Goal: Communication & Community: Answer question/provide support

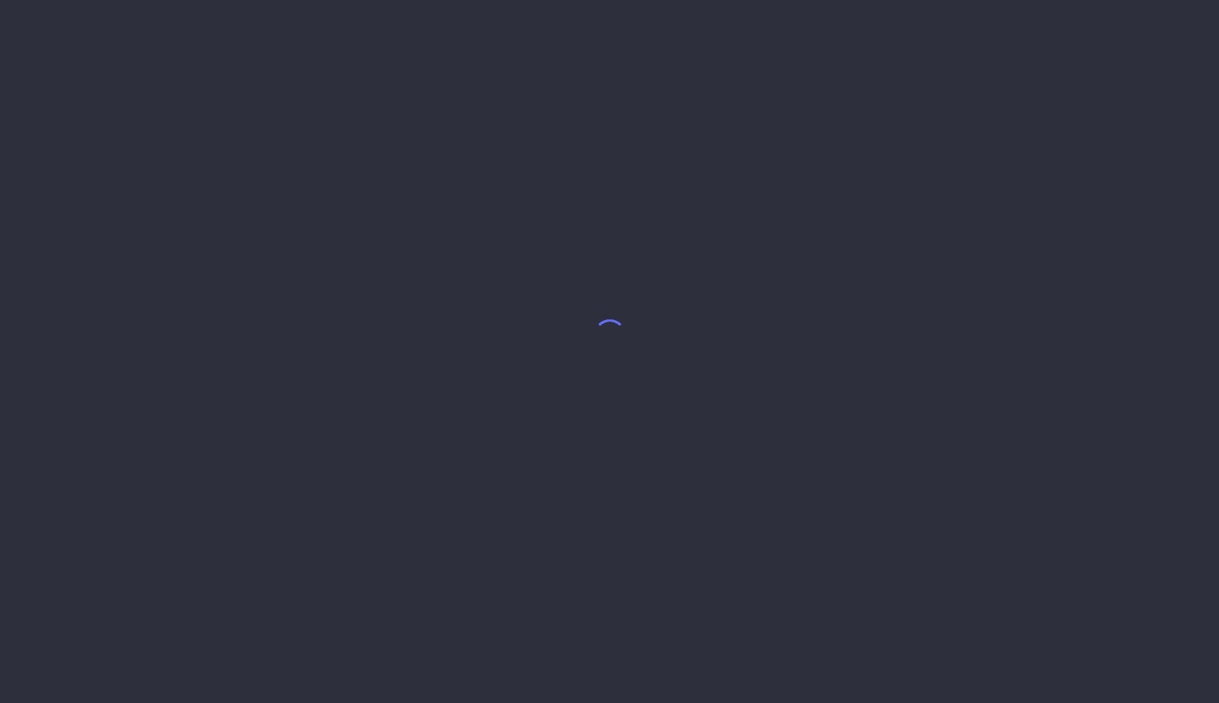
select select "8"
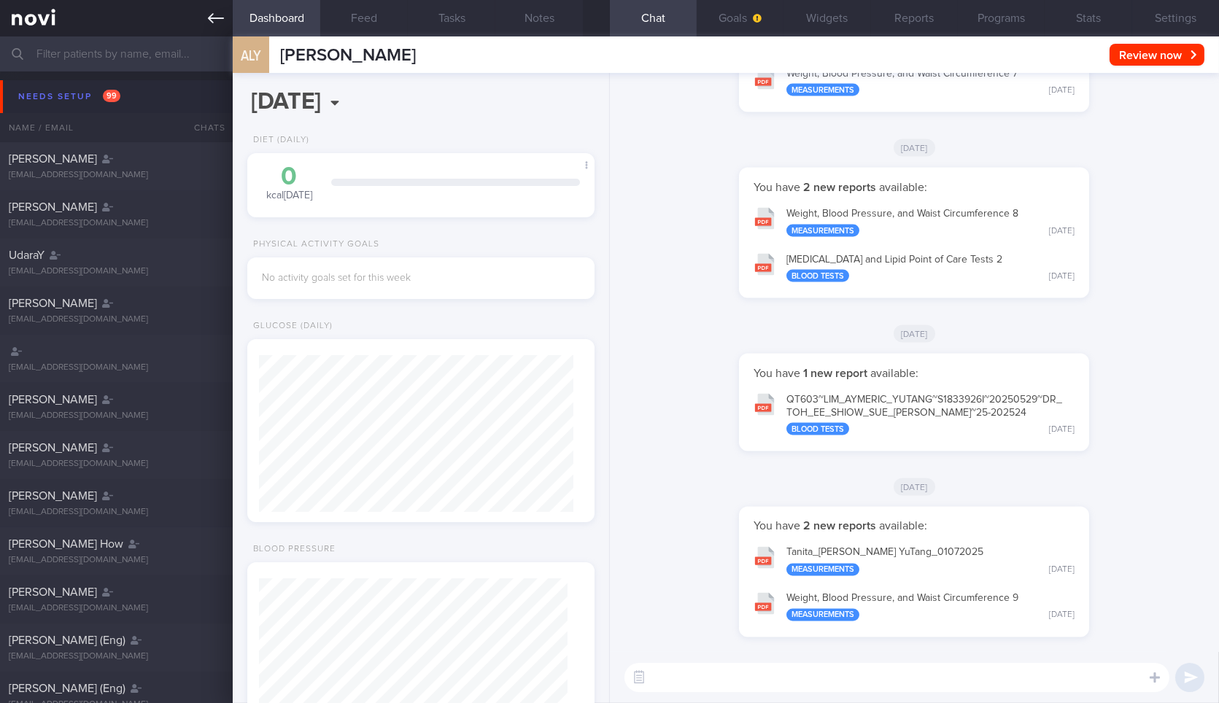
scroll to position [154, 308]
click at [228, 13] on link at bounding box center [116, 18] width 233 height 36
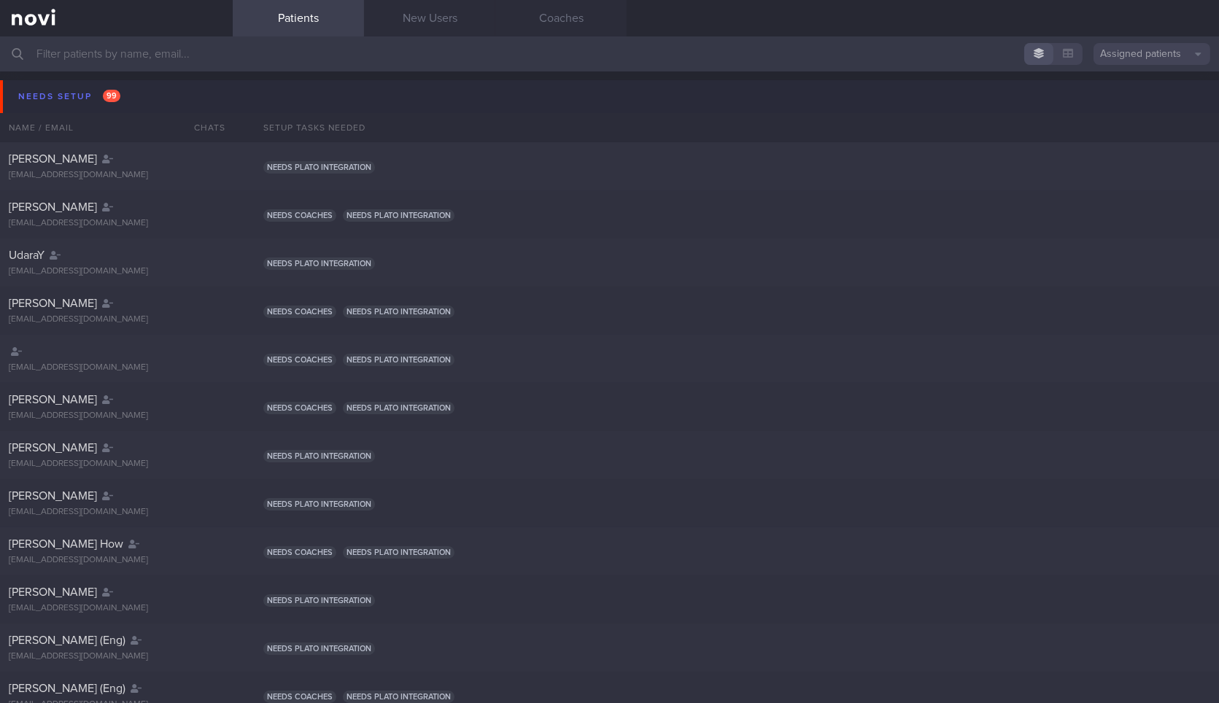
click at [169, 98] on button "Needs setup 99" at bounding box center [611, 96] width 1223 height 33
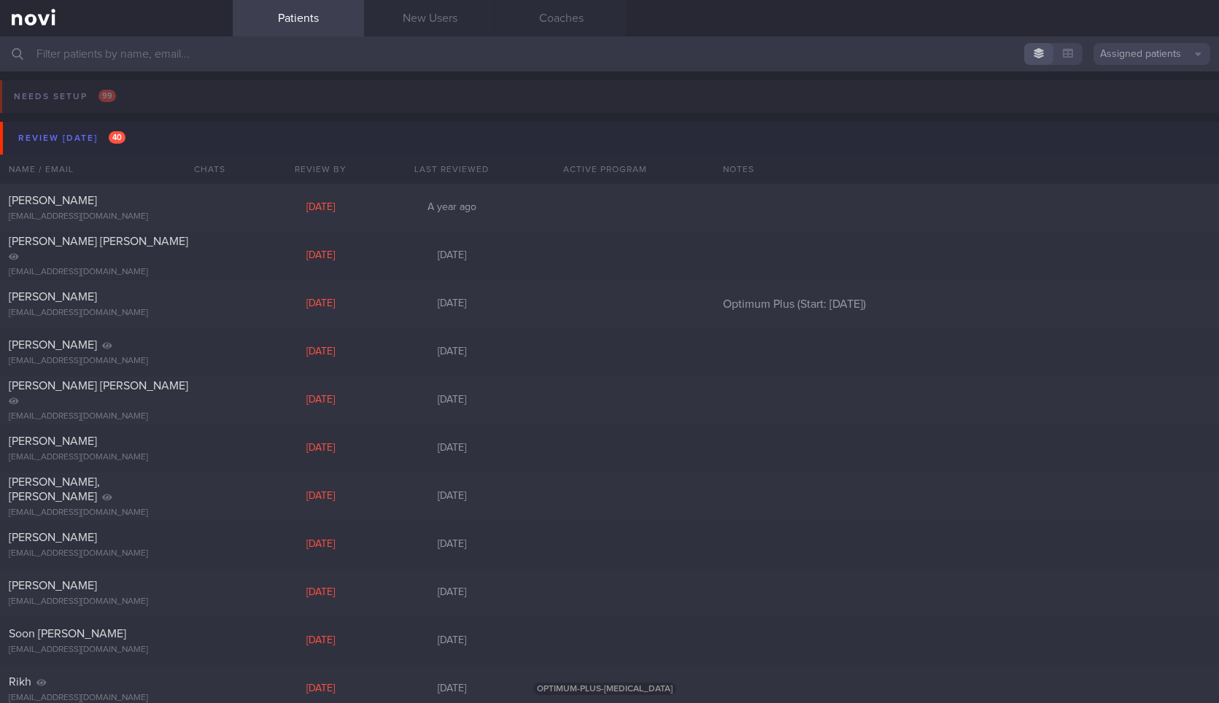
click at [156, 132] on button "Review [DATE] 40" at bounding box center [611, 138] width 1223 height 33
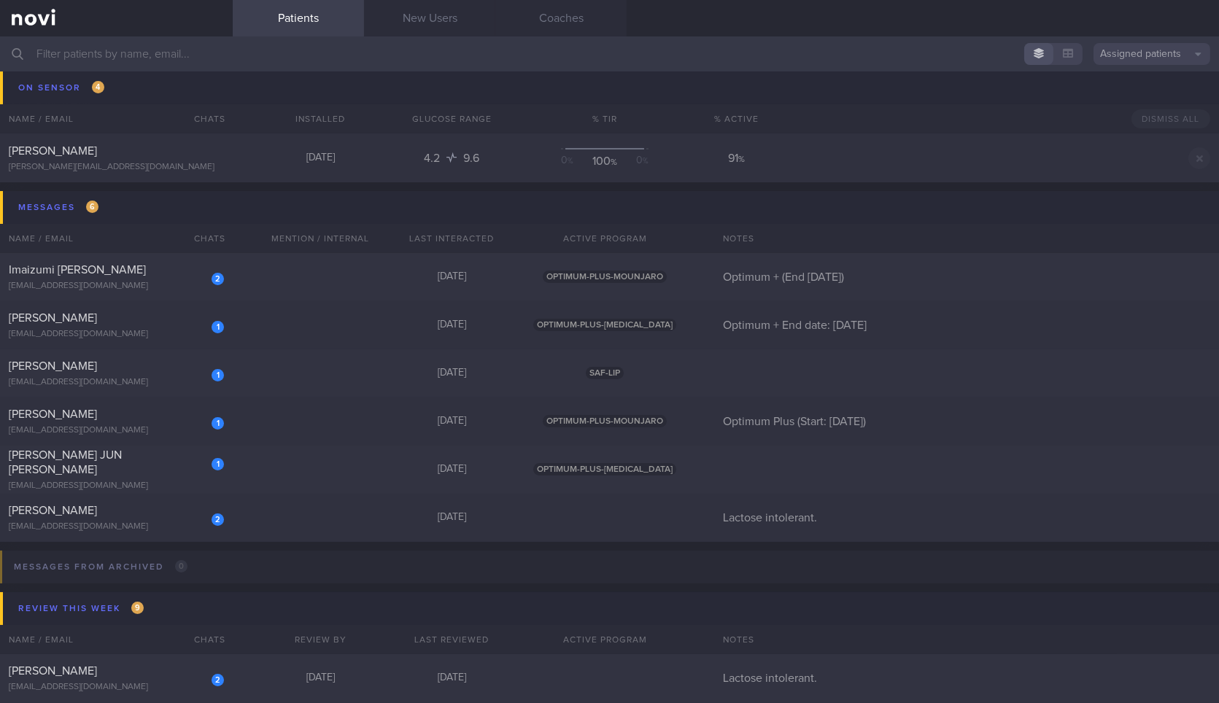
scroll to position [236, 0]
click at [204, 278] on div "2" at bounding box center [208, 273] width 32 height 23
select select "8"
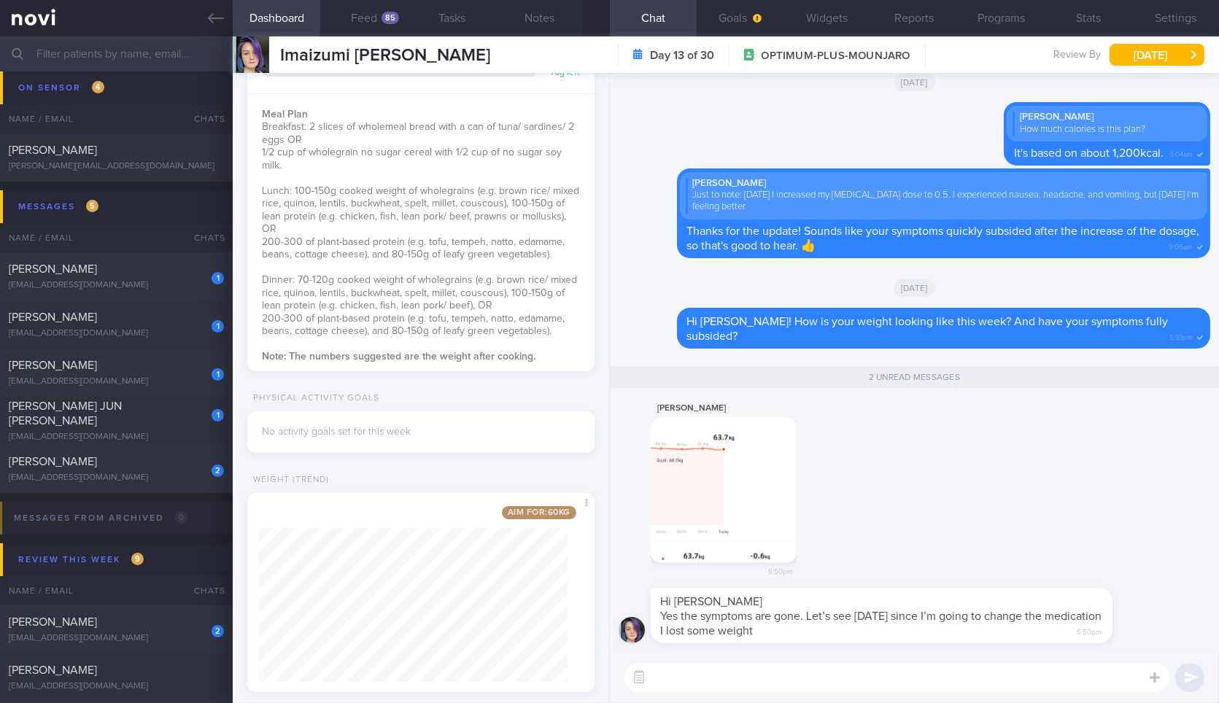
scroll to position [246, 0]
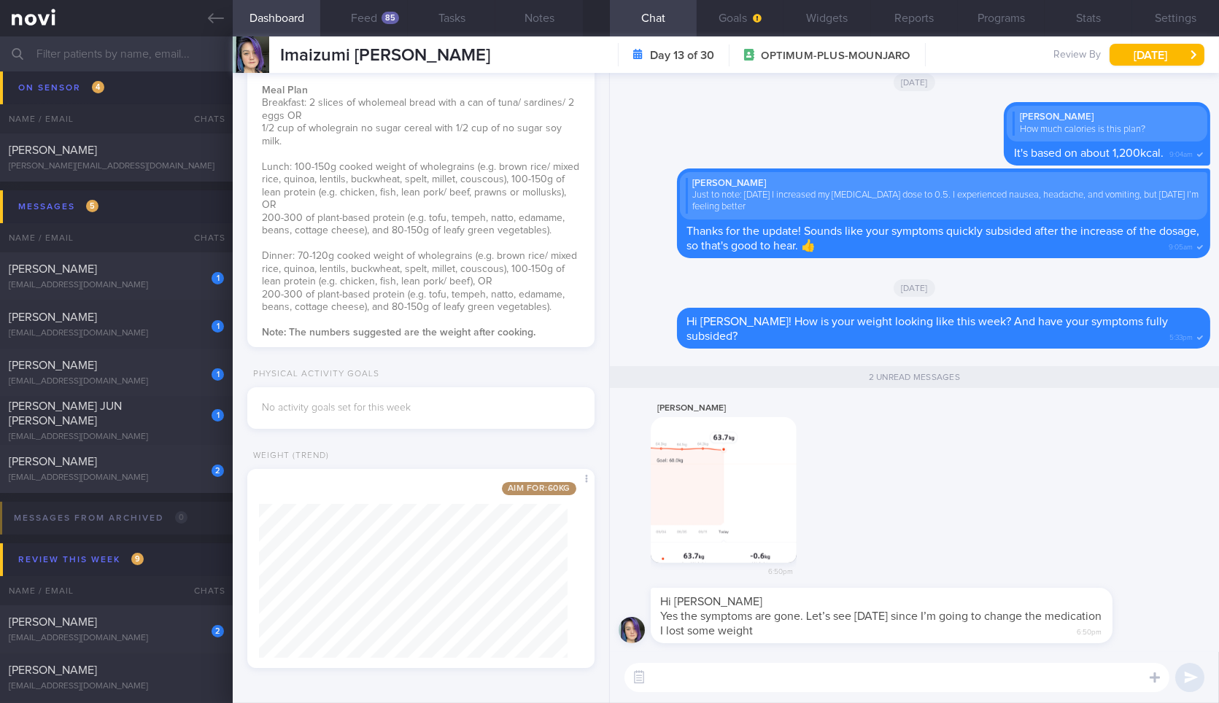
click at [724, 544] on button "button" at bounding box center [724, 490] width 146 height 146
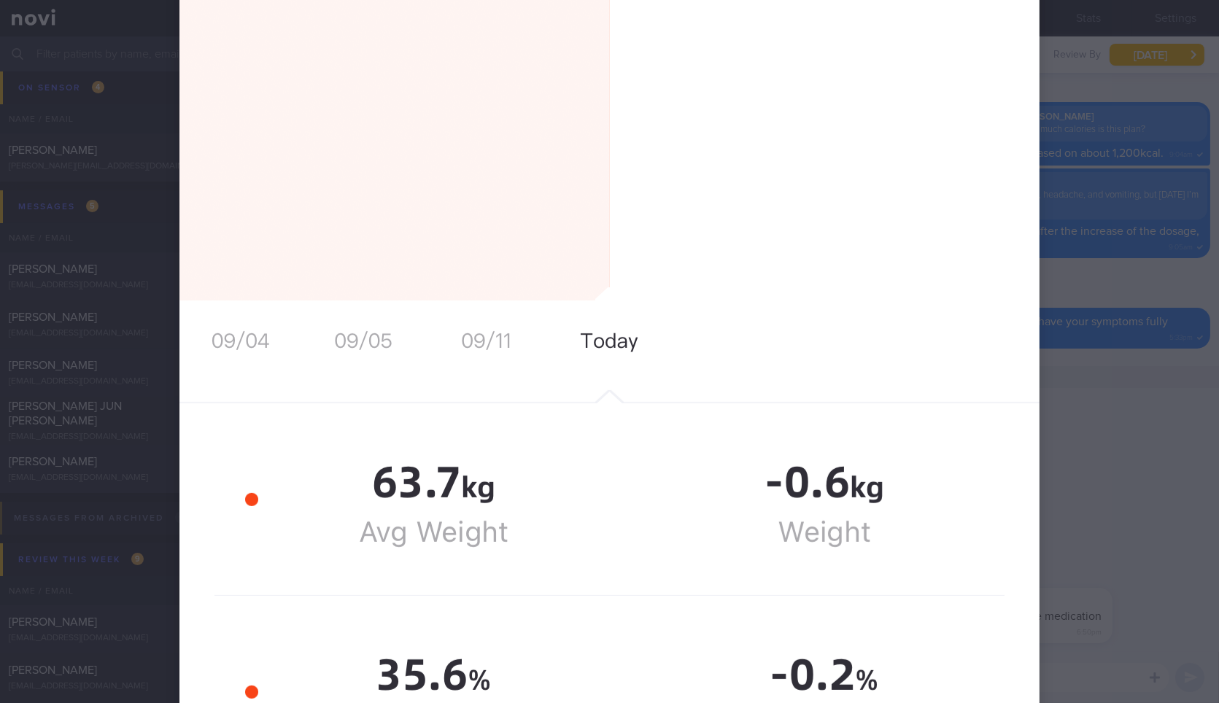
scroll to position [1277, 0]
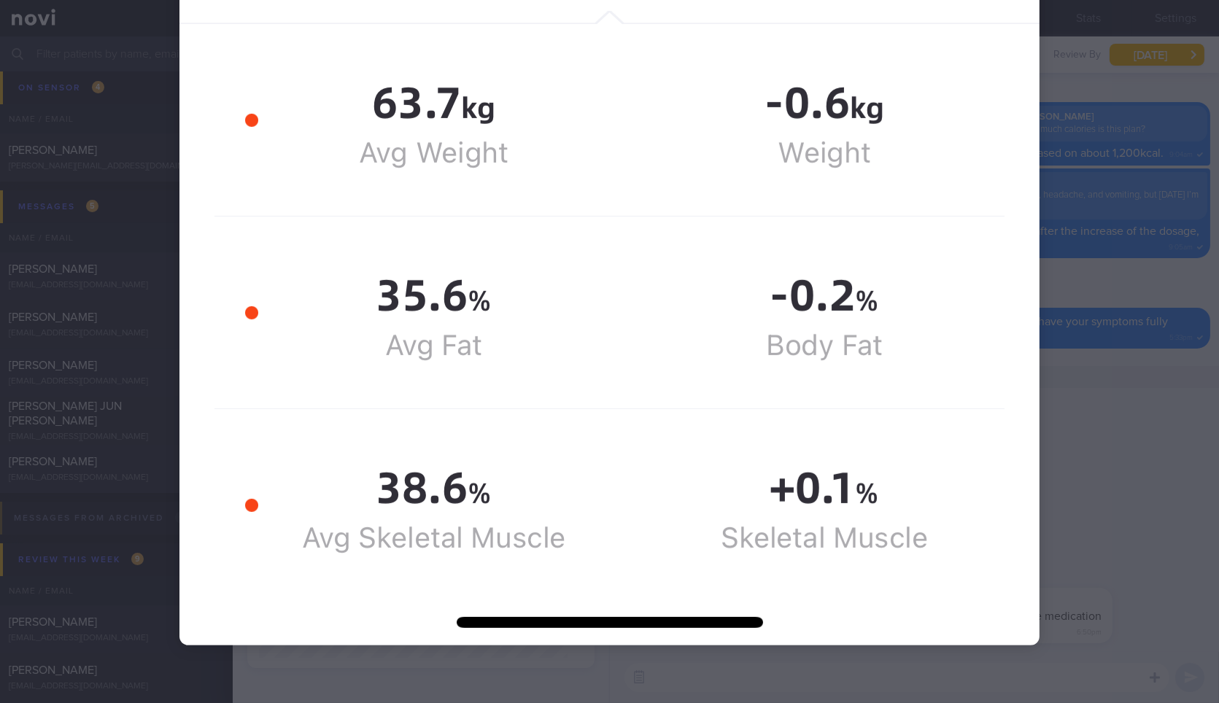
click at [1115, 131] on div at bounding box center [609, 351] width 1219 height 703
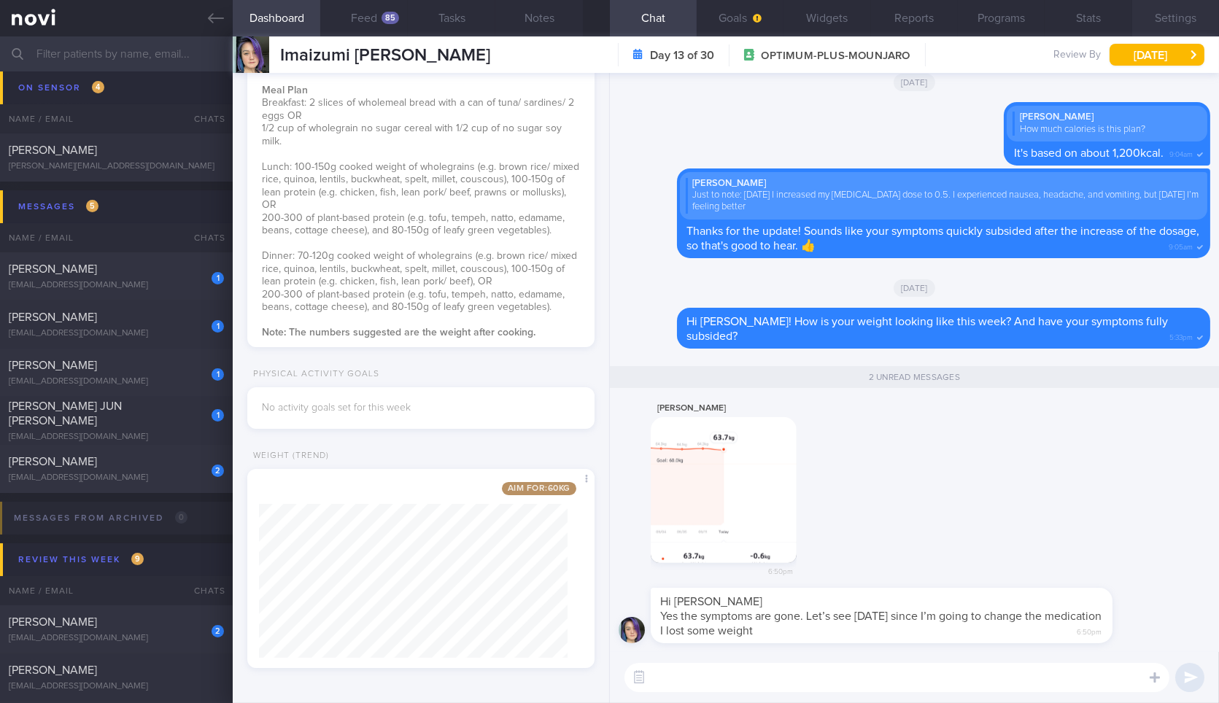
click at [1184, 19] on button "Settings" at bounding box center [1175, 18] width 87 height 36
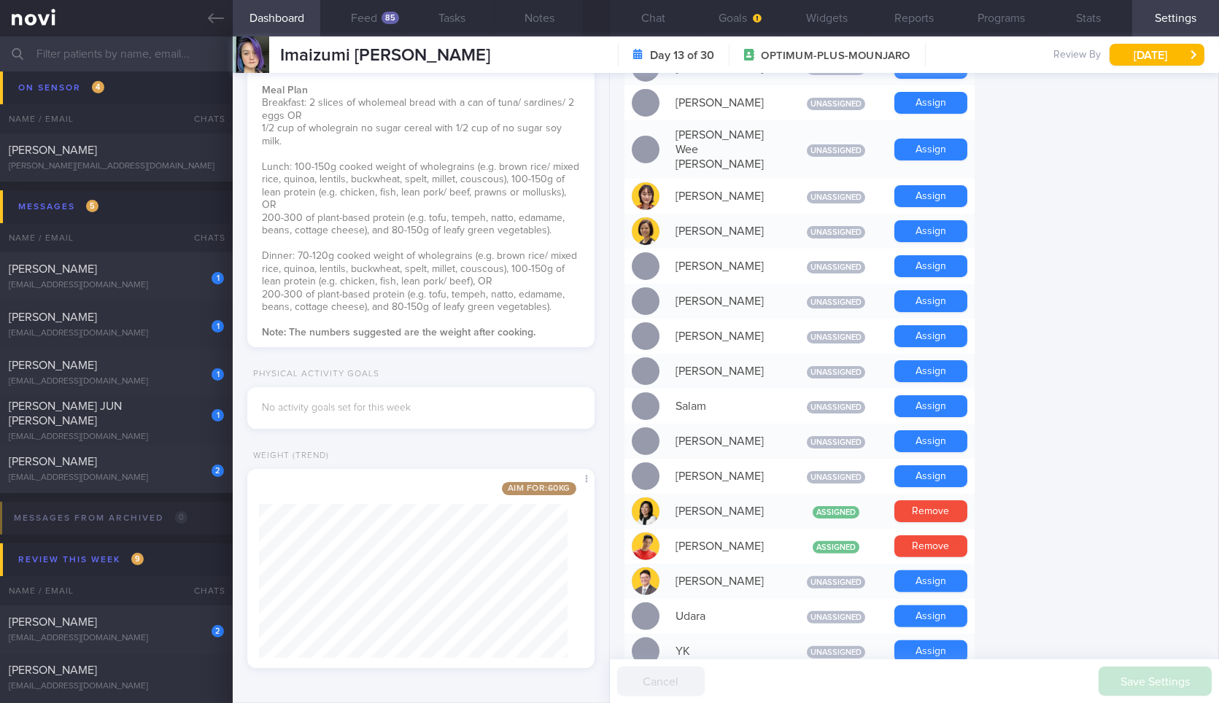
scroll to position [905, 0]
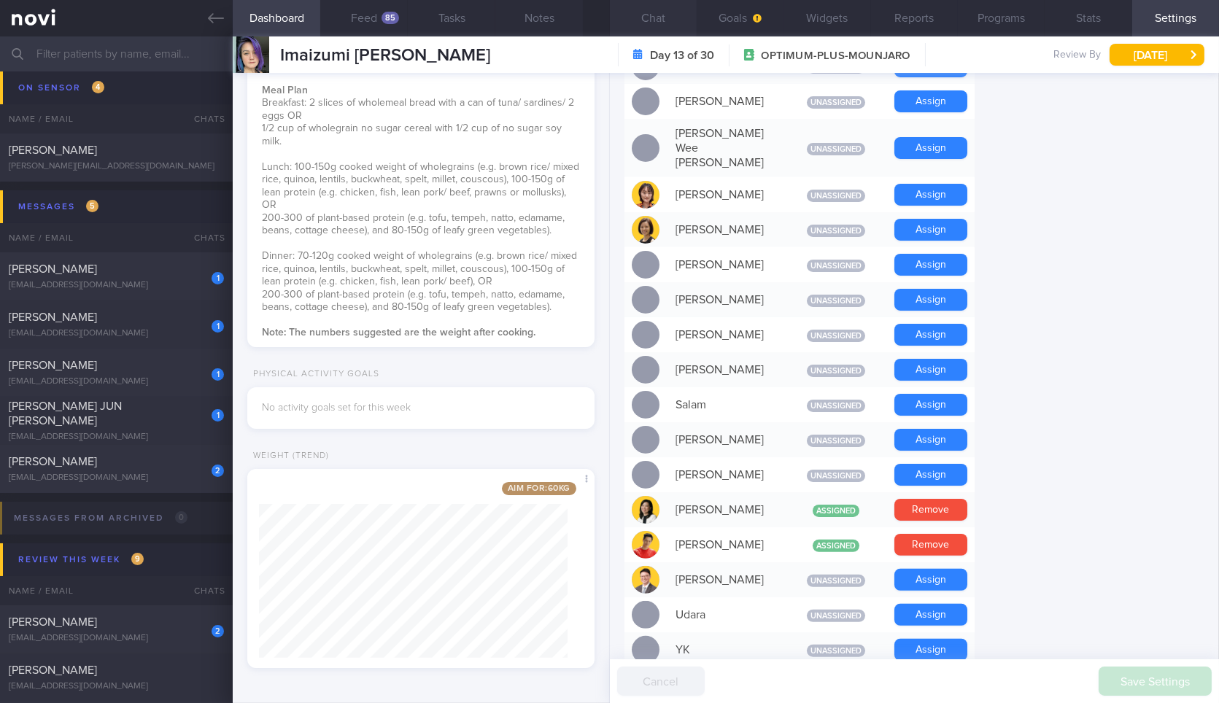
click at [641, 16] on button "Chat" at bounding box center [653, 18] width 87 height 36
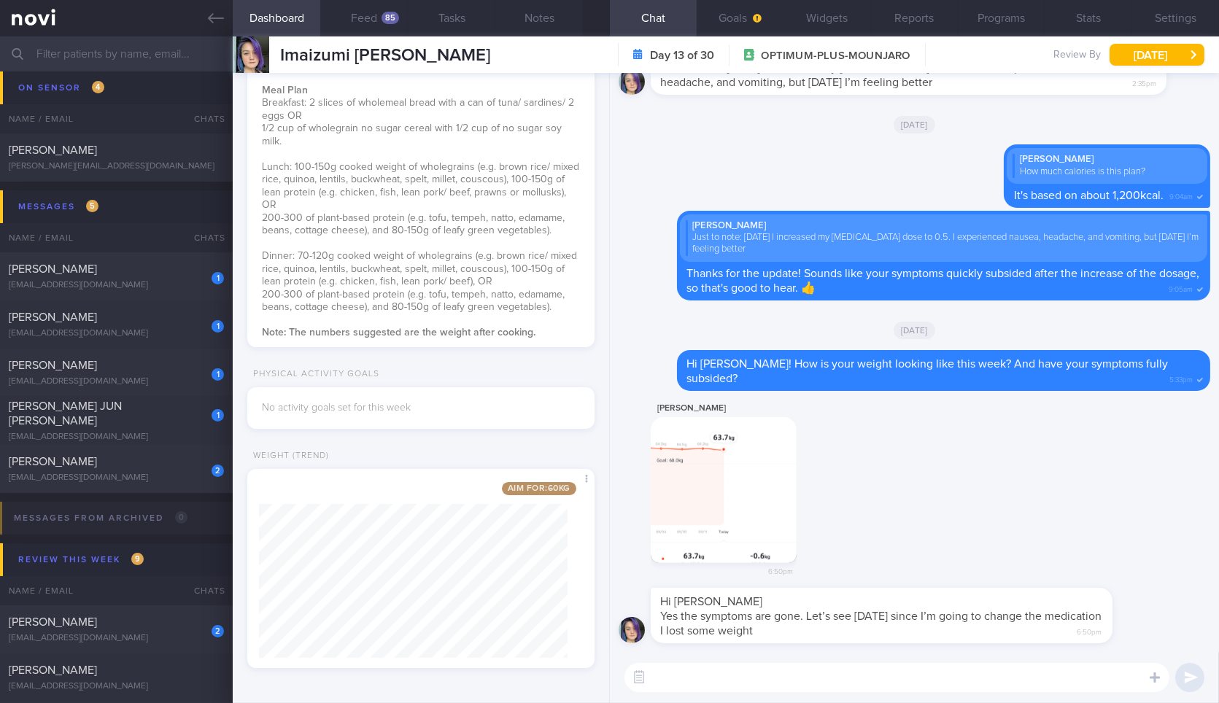
click at [829, 677] on textarea at bounding box center [896, 677] width 545 height 29
click at [721, 522] on button "button" at bounding box center [724, 490] width 146 height 146
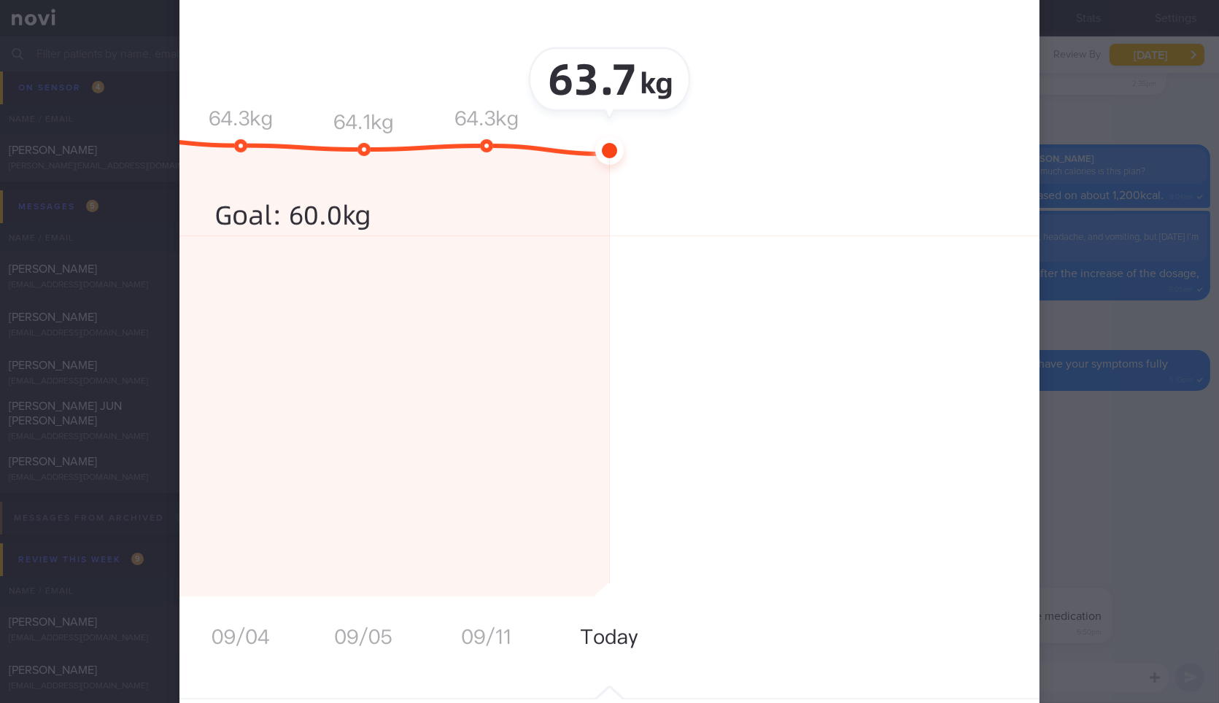
scroll to position [601, 0]
click at [1110, 409] on div at bounding box center [609, 351] width 1219 height 703
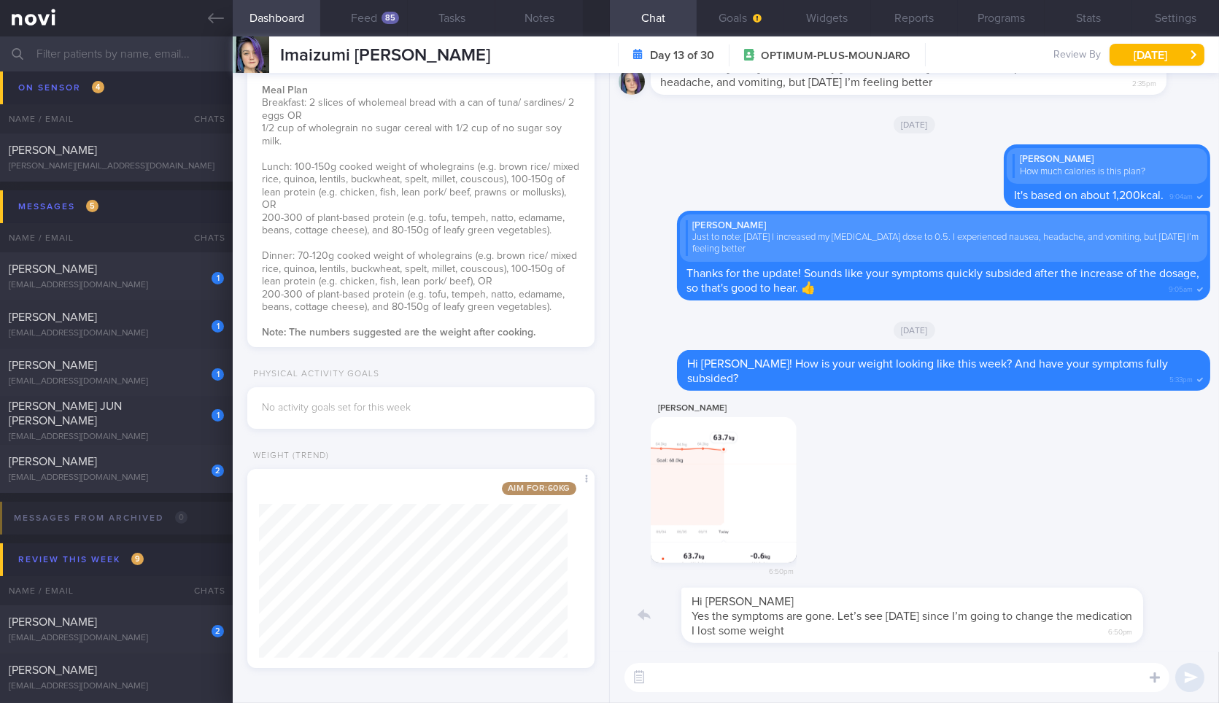
drag, startPoint x: 800, startPoint y: 638, endPoint x: 960, endPoint y: 639, distance: 159.8
click at [960, 639] on div "Hi [PERSON_NAME] Yes the symptoms are gone. Let’s see [DATE] since I’m going to…" at bounding box center [904, 615] width 506 height 55
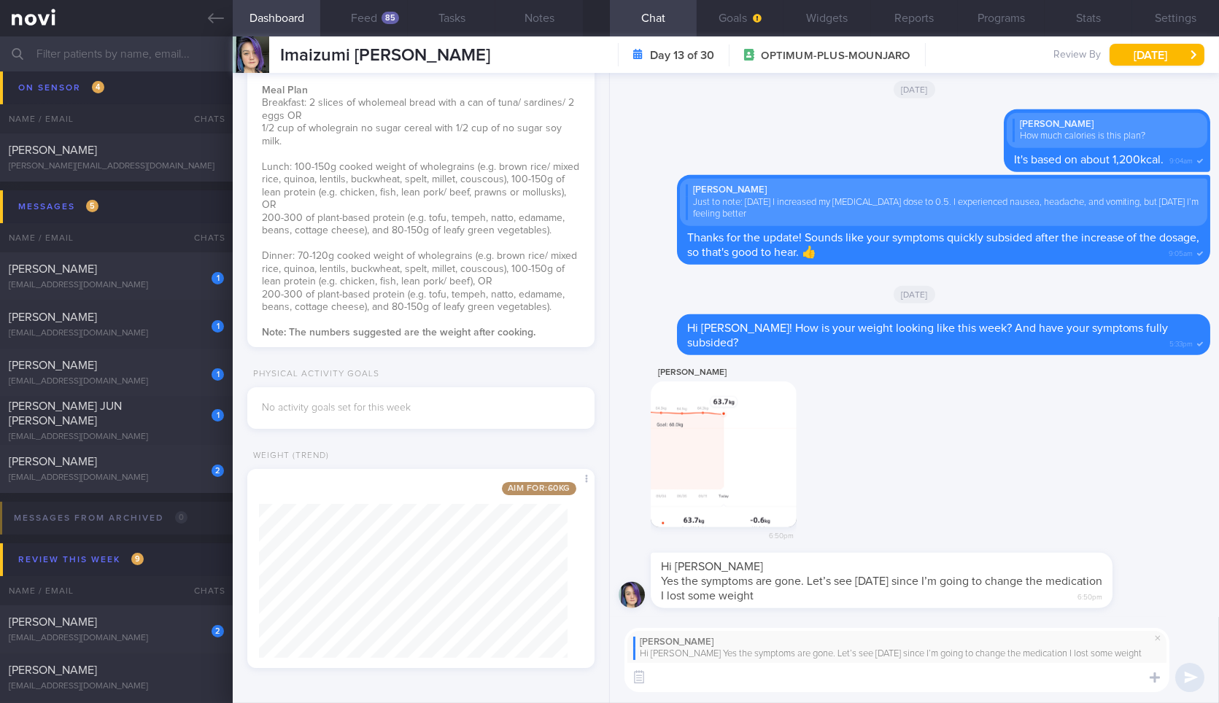
click at [939, 671] on textarea at bounding box center [896, 677] width 545 height 29
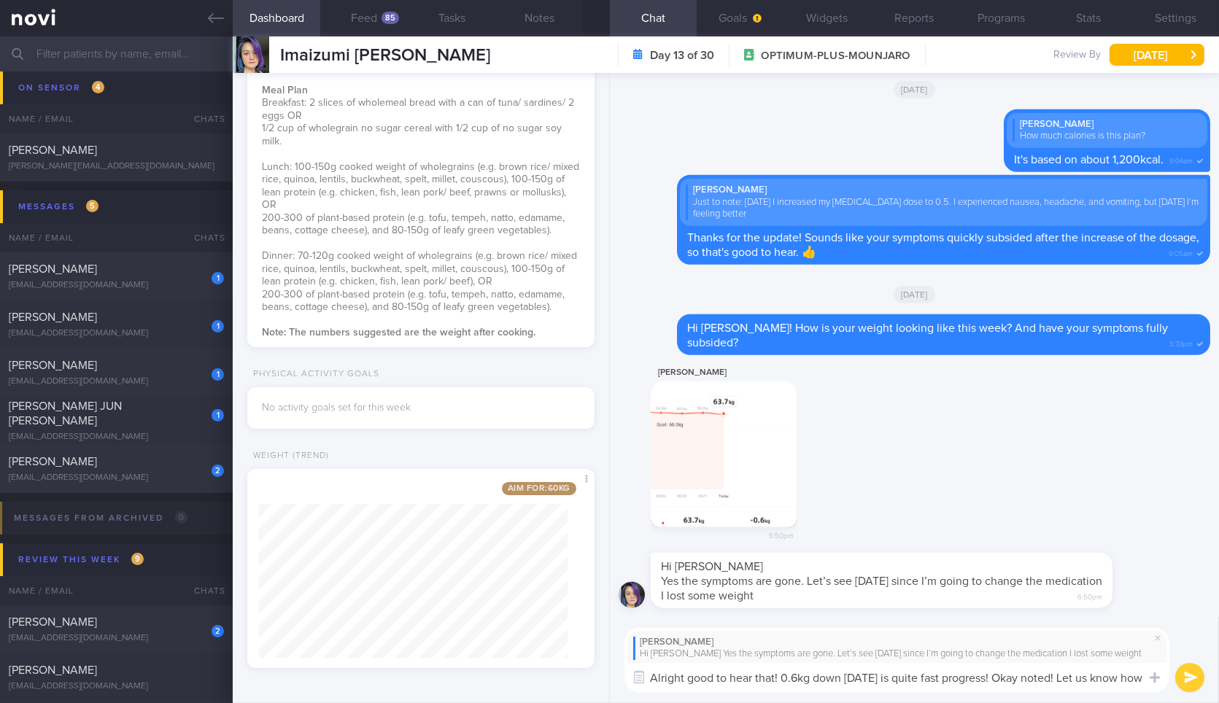
scroll to position [0, 0]
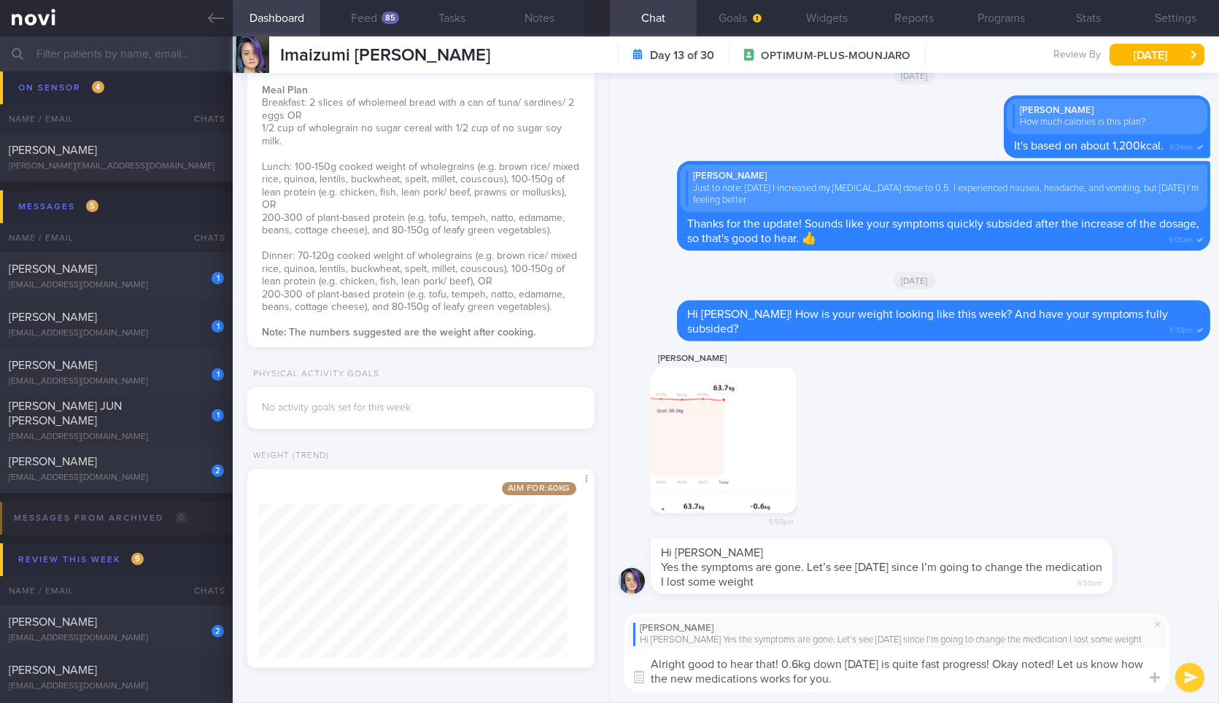
type textarea "Alright good to hear that! 0.6kg down [DATE] is quite fast progress! Okay noted…"
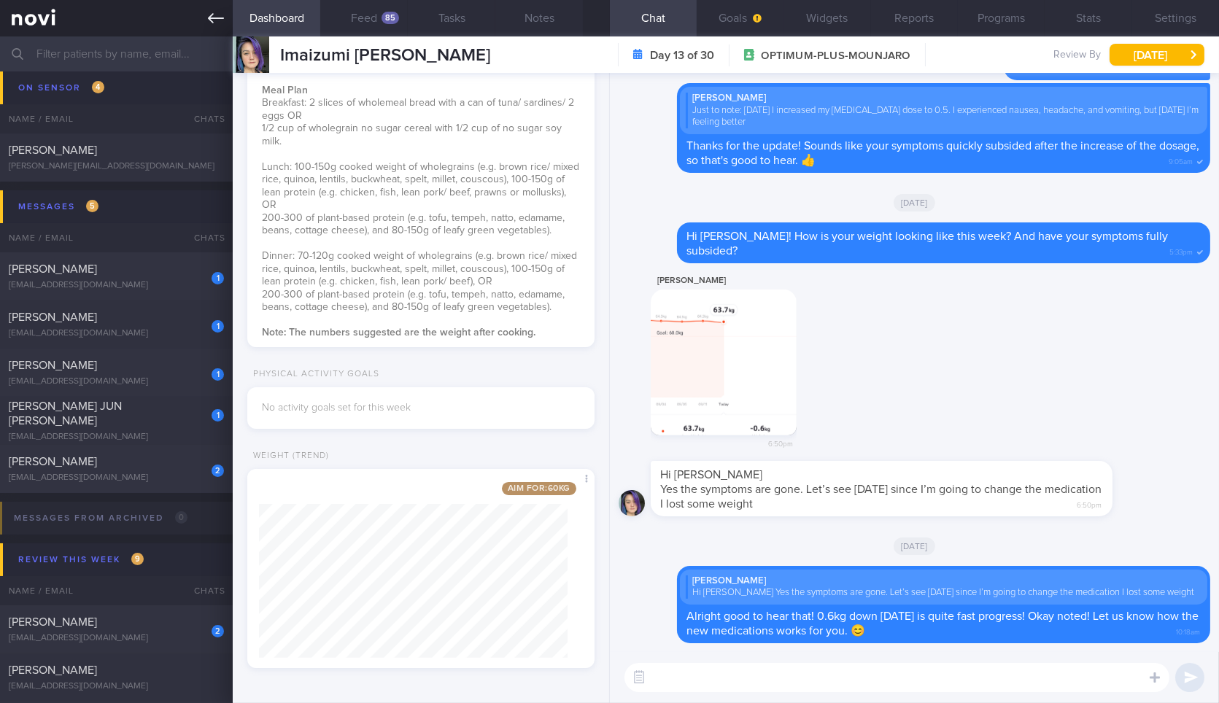
click at [185, 17] on link at bounding box center [116, 18] width 233 height 36
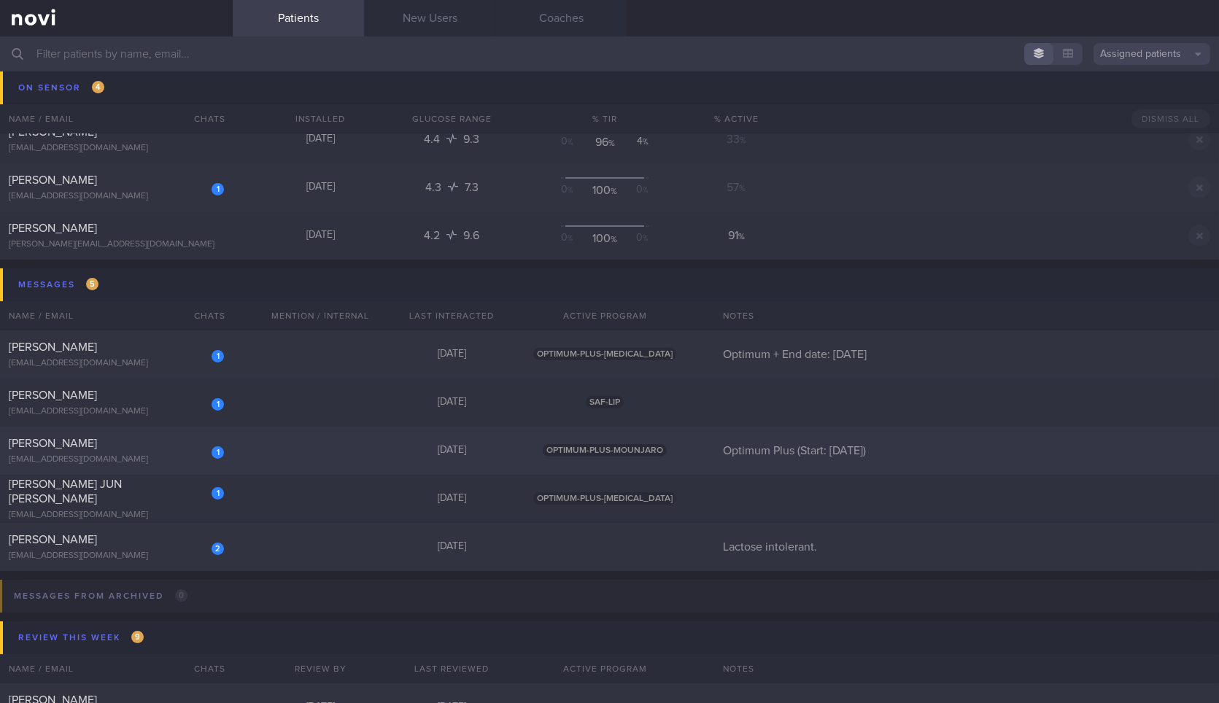
scroll to position [156, 0]
click at [213, 363] on div "1" at bounding box center [218, 357] width 12 height 15
select select "8"
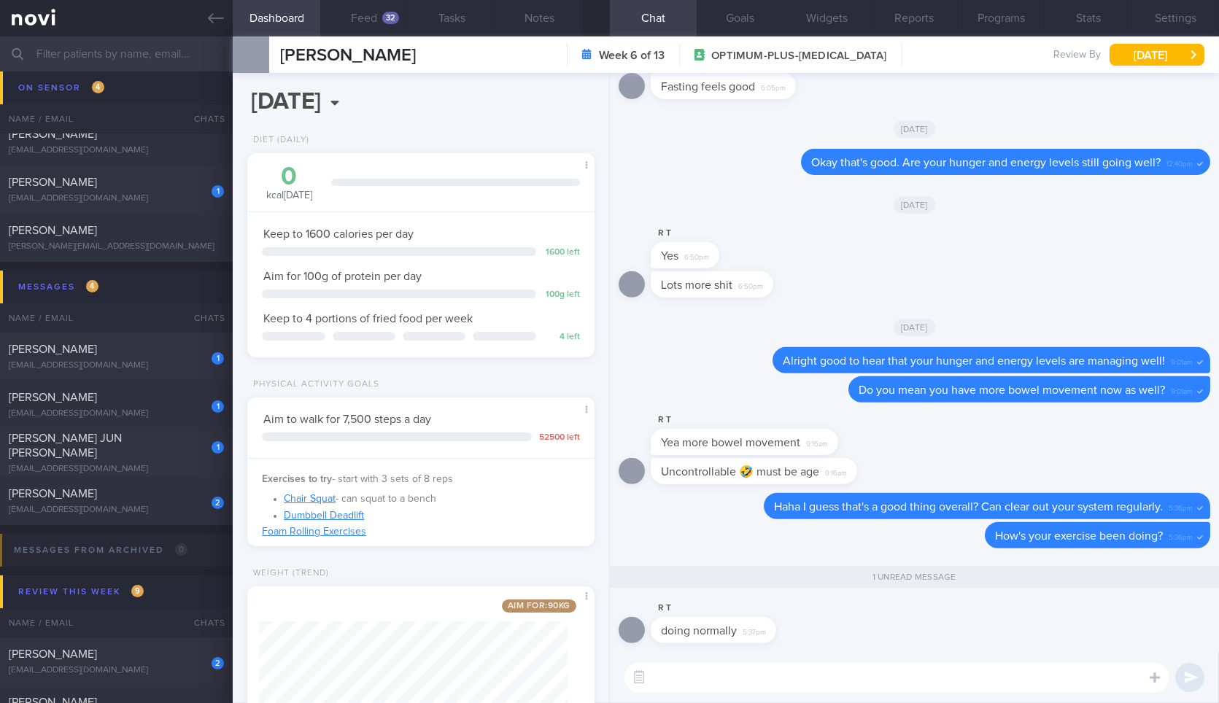
scroll to position [117, 0]
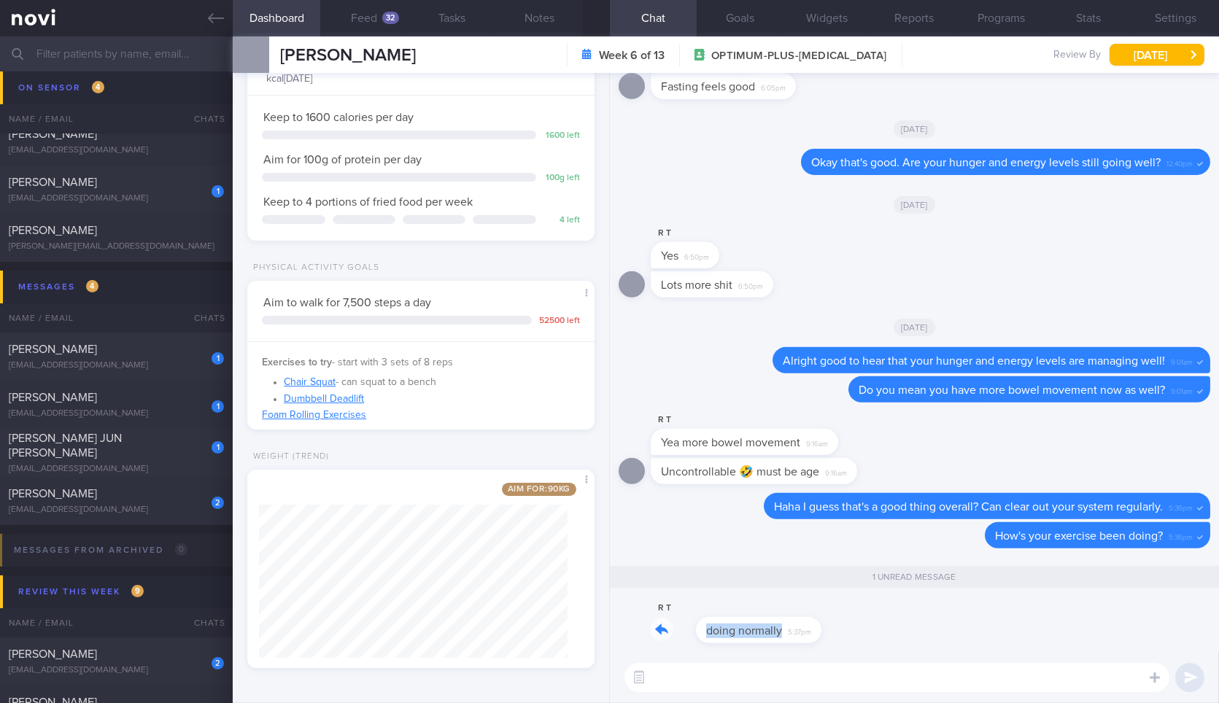
drag, startPoint x: 768, startPoint y: 640, endPoint x: 929, endPoint y: 630, distance: 160.8
click at [929, 630] on div "R T doing normally 5:37pm" at bounding box center [915, 626] width 592 height 53
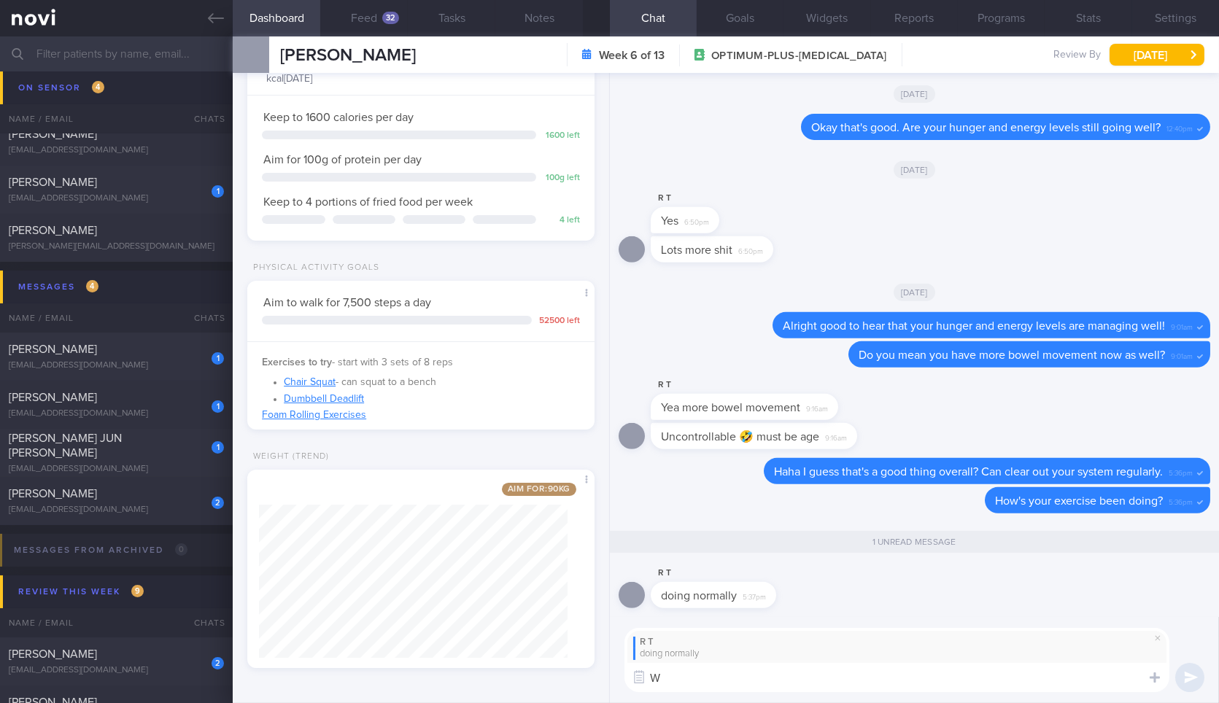
click at [940, 682] on textarea "W" at bounding box center [896, 677] width 545 height 29
type textarea "What's your normal exercise routine now?"
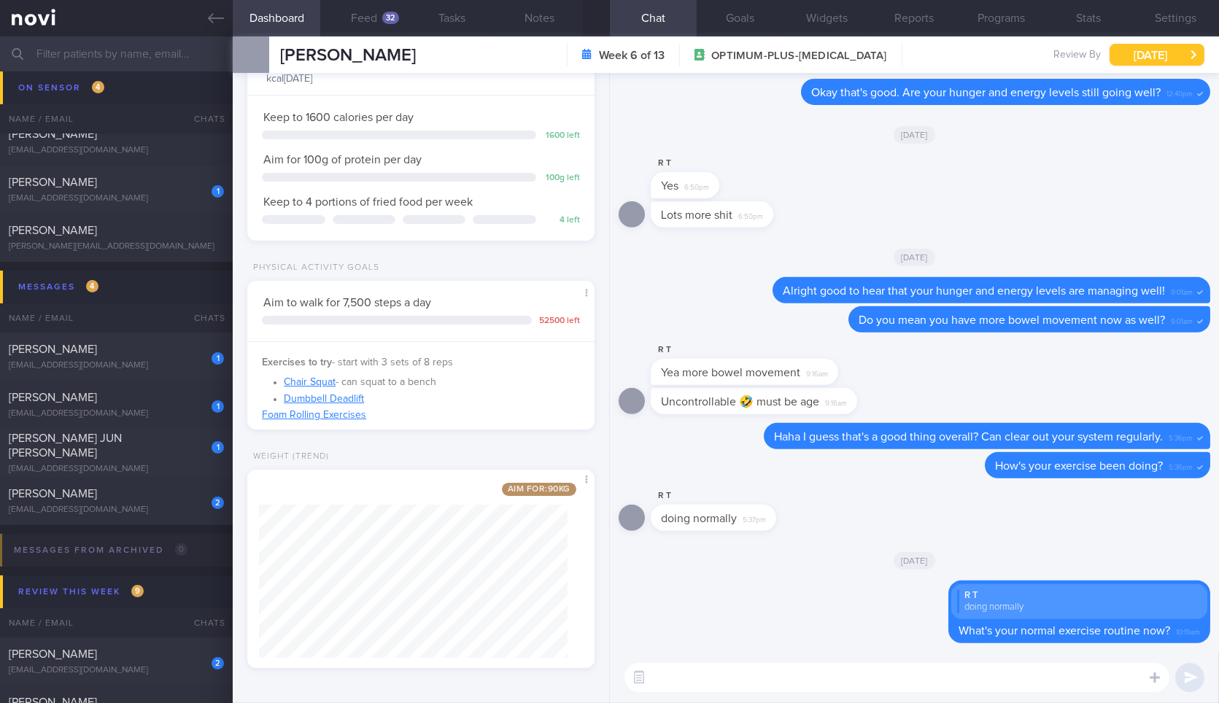
click at [1175, 53] on button "[DATE]" at bounding box center [1157, 55] width 95 height 22
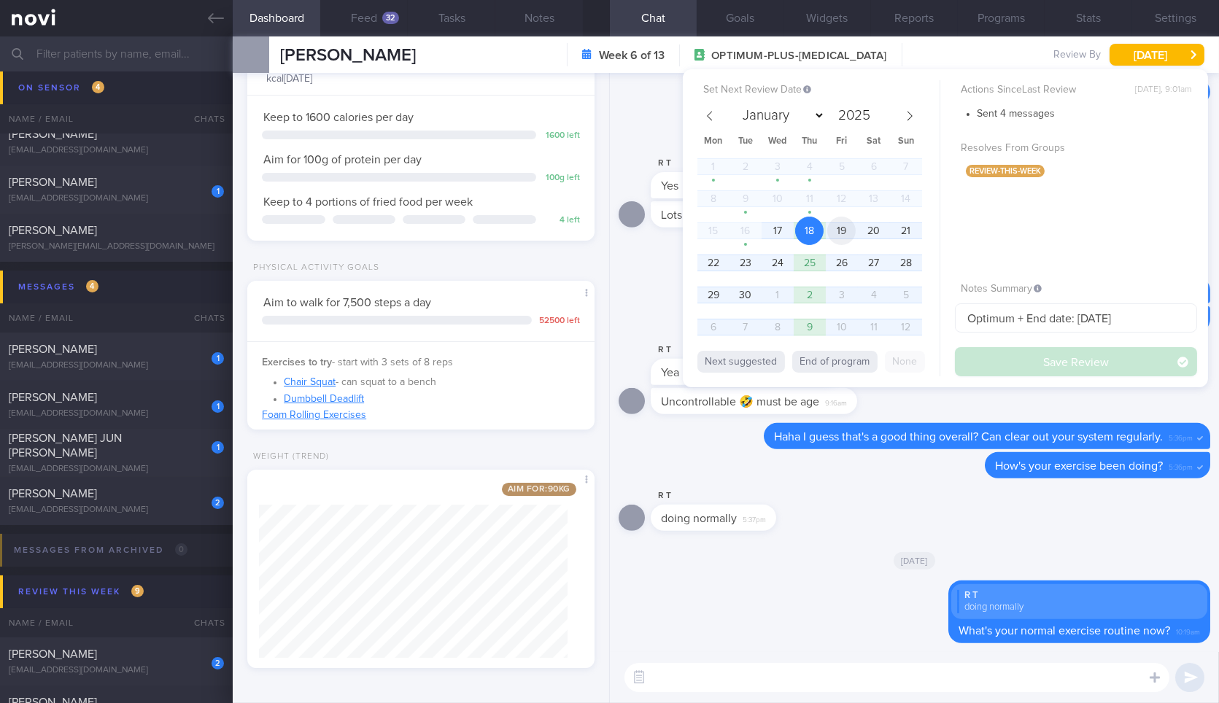
click at [835, 232] on span "19" at bounding box center [841, 231] width 28 height 28
click at [1052, 372] on button "Save Review" at bounding box center [1076, 361] width 242 height 29
click at [211, 13] on icon at bounding box center [216, 18] width 16 height 16
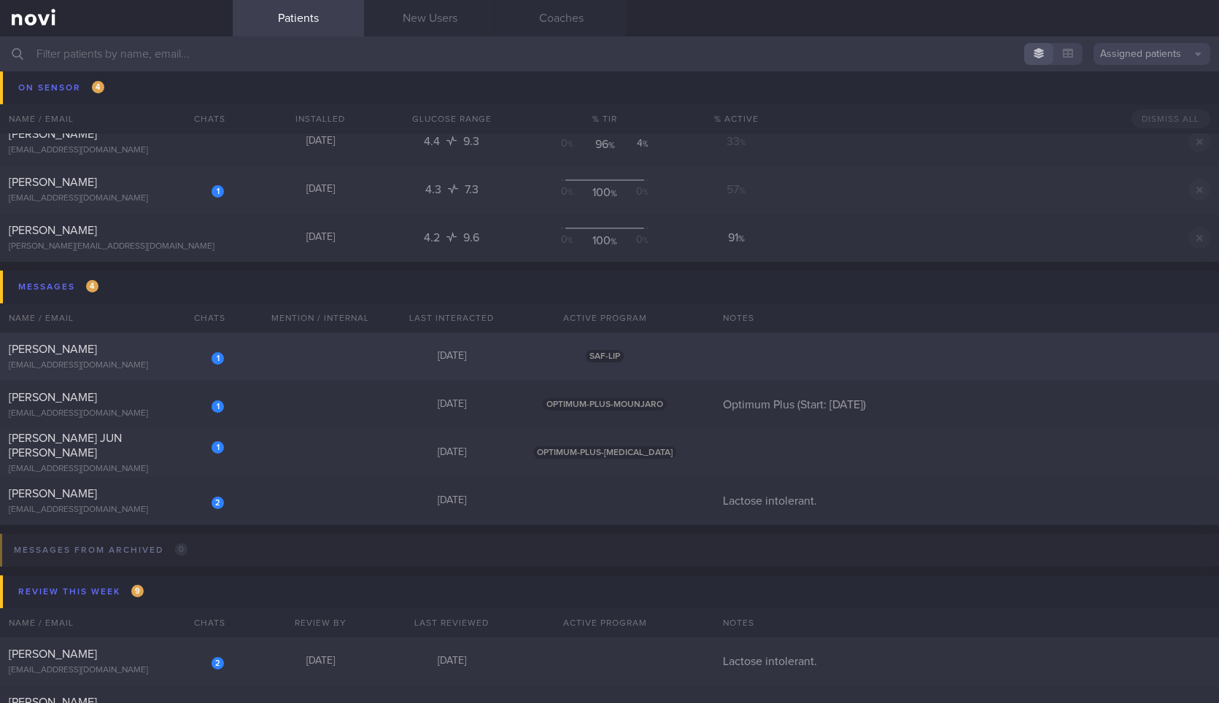
click at [177, 357] on div "1 [PERSON_NAME] [EMAIL_ADDRESS][DOMAIN_NAME]" at bounding box center [116, 356] width 233 height 29
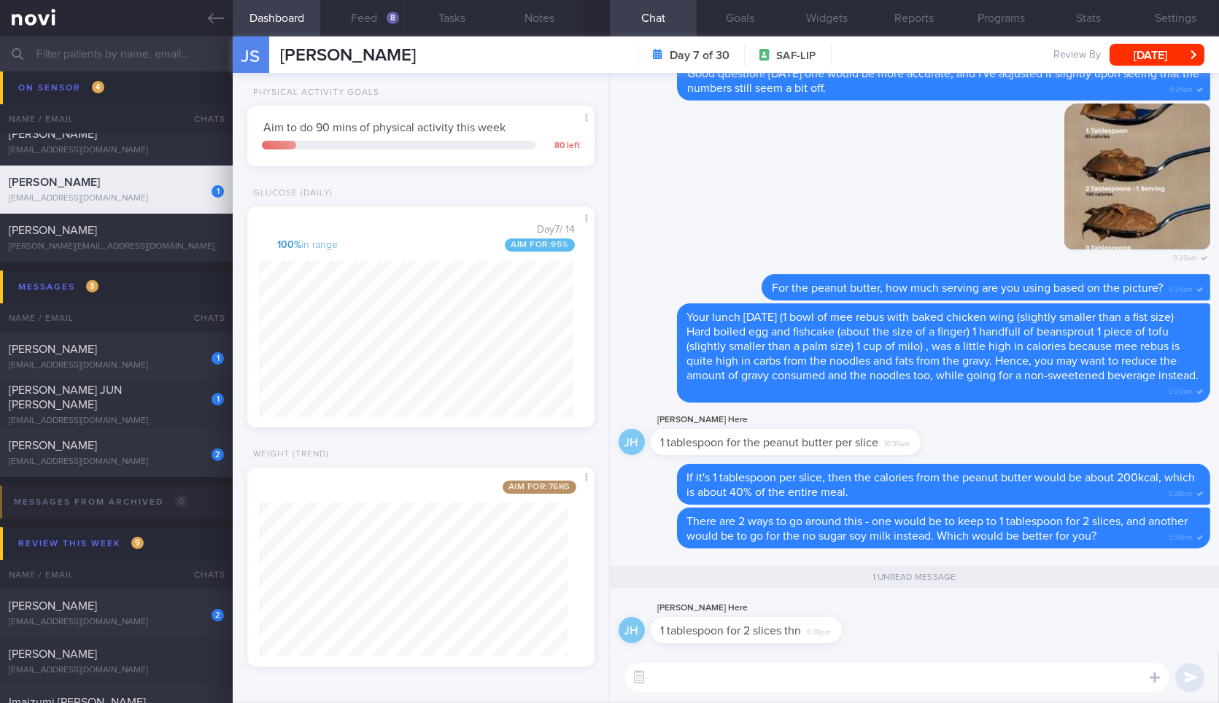
scroll to position [748, 0]
click at [361, 15] on button "Feed 8" at bounding box center [364, 18] width 88 height 36
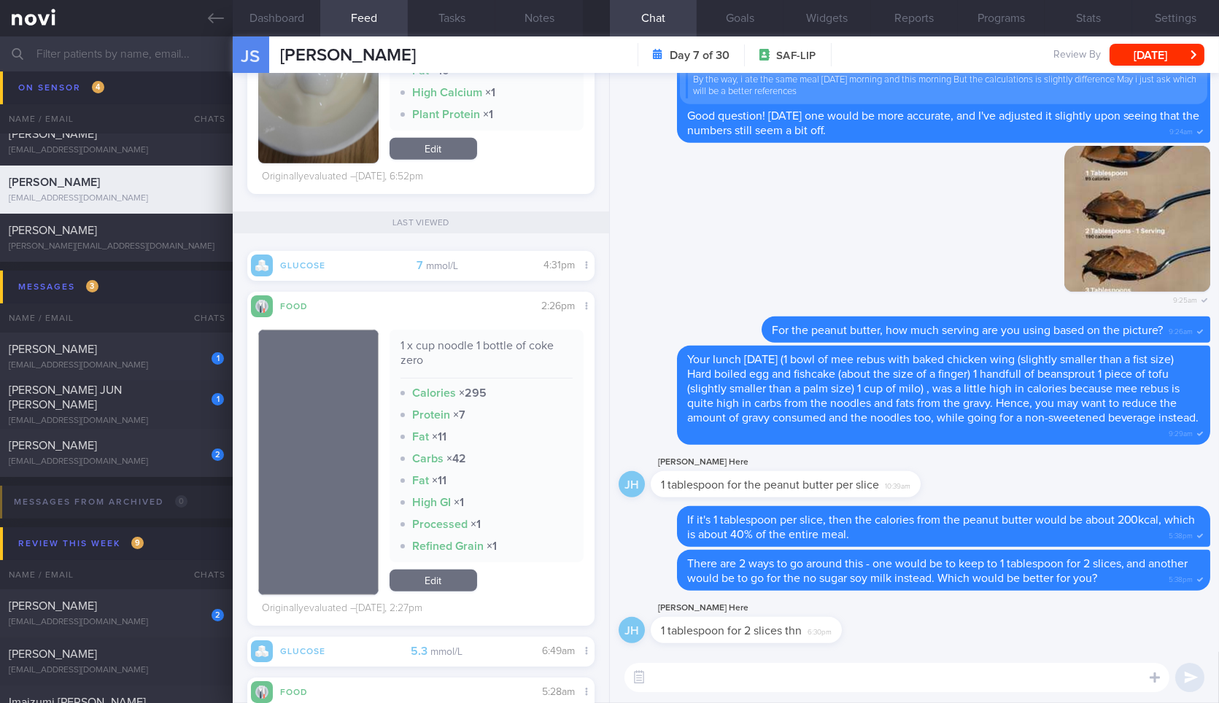
scroll to position [2330, 0]
click at [767, 668] on textarea at bounding box center [896, 677] width 545 height 29
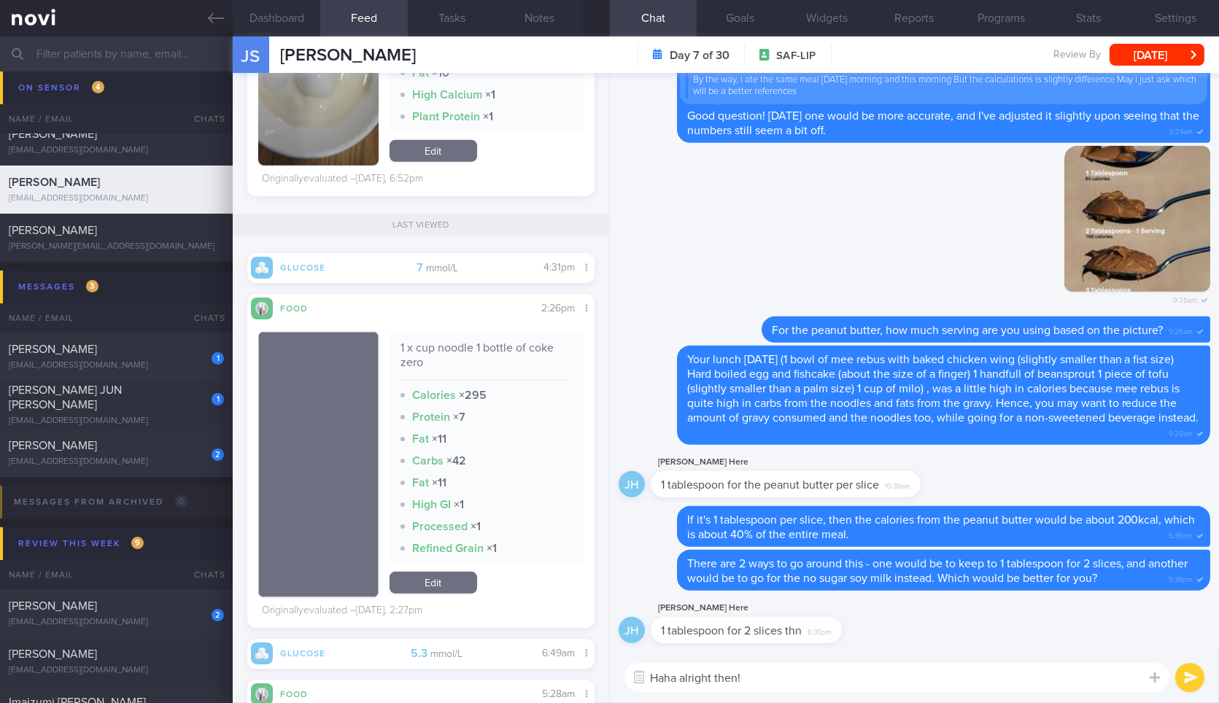
type textarea "Haha alright then!"
drag, startPoint x: 837, startPoint y: 638, endPoint x: 964, endPoint y: 628, distance: 127.3
click at [964, 628] on div "JH [PERSON_NAME] Here 1 tablespoon for 2 slices thn 6:30pm" at bounding box center [915, 626] width 592 height 53
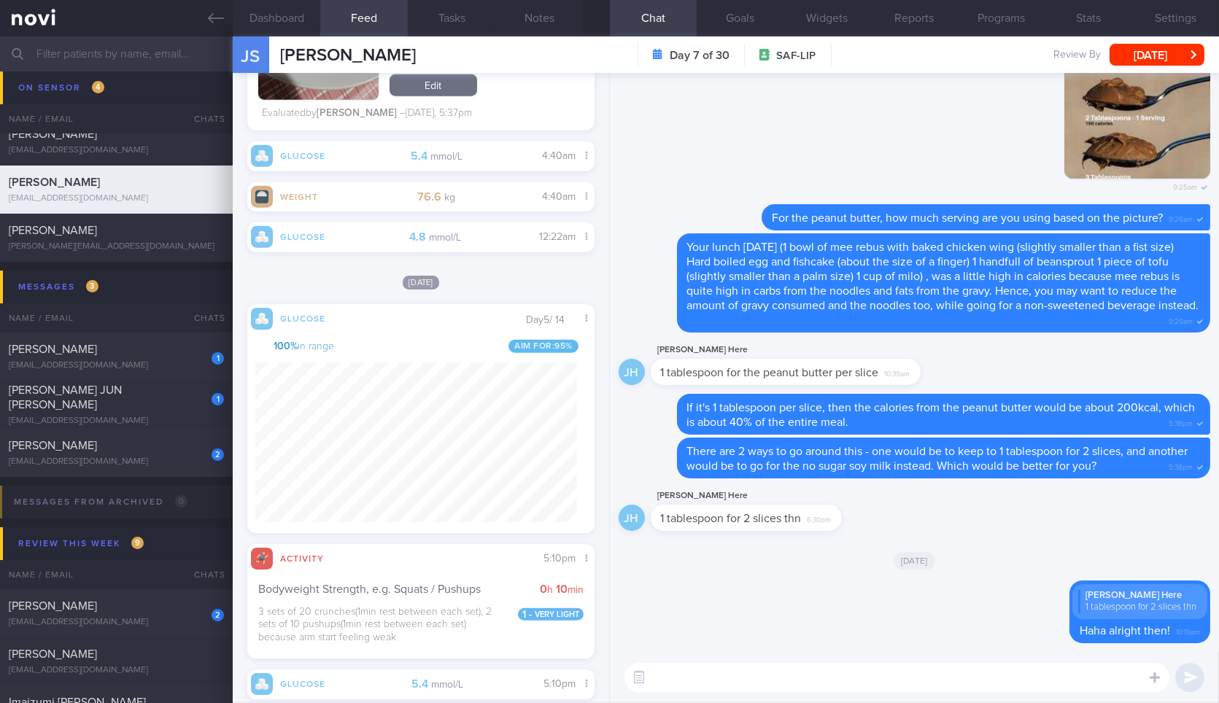
scroll to position [3399, 0]
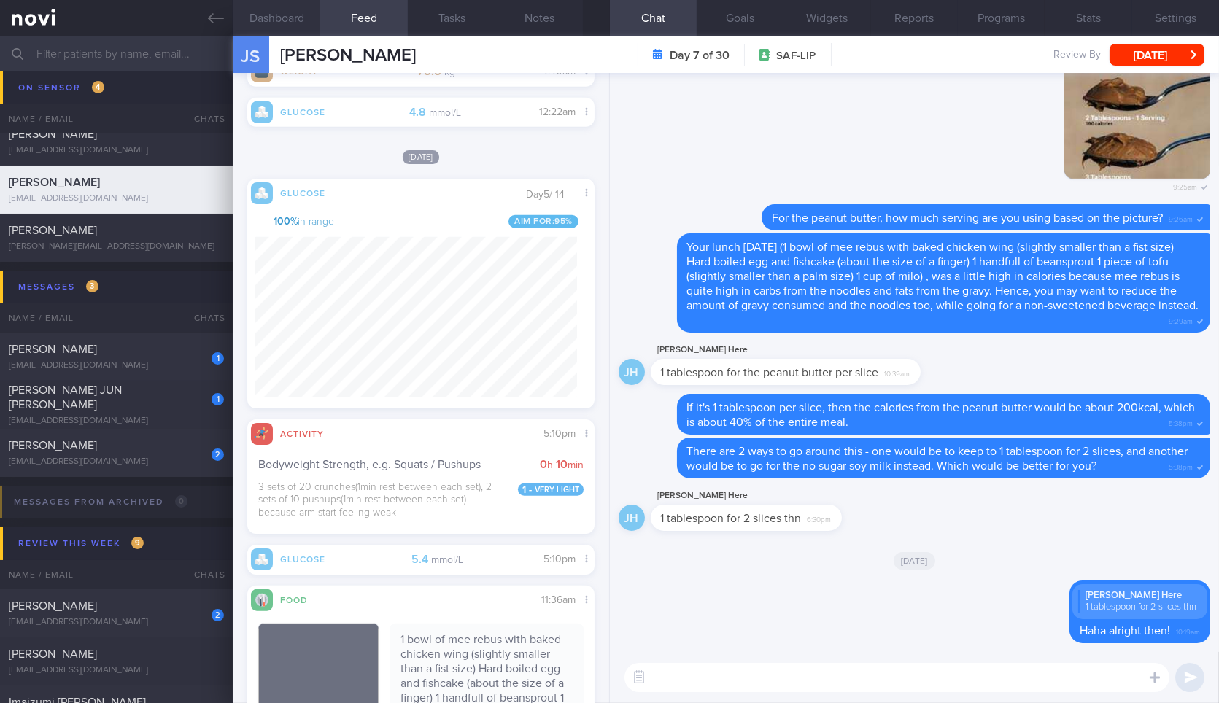
click at [301, 4] on button "Dashboard" at bounding box center [277, 18] width 88 height 36
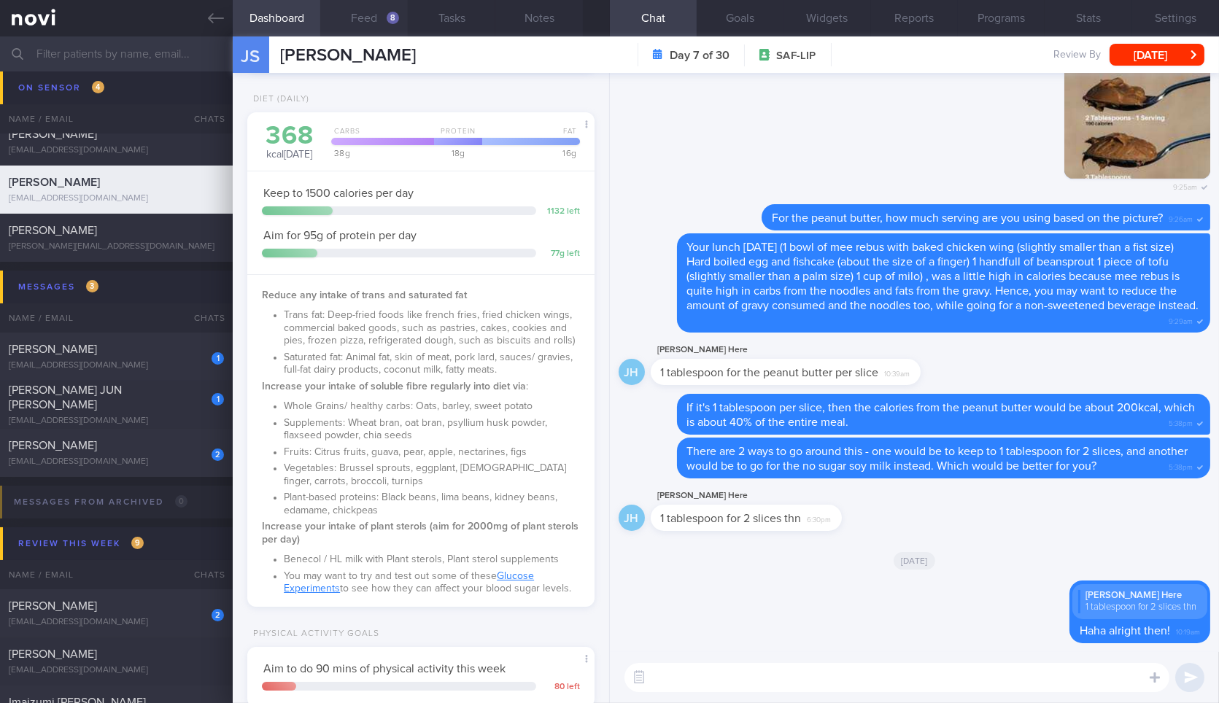
click at [371, 9] on button "Feed 8" at bounding box center [364, 18] width 88 height 36
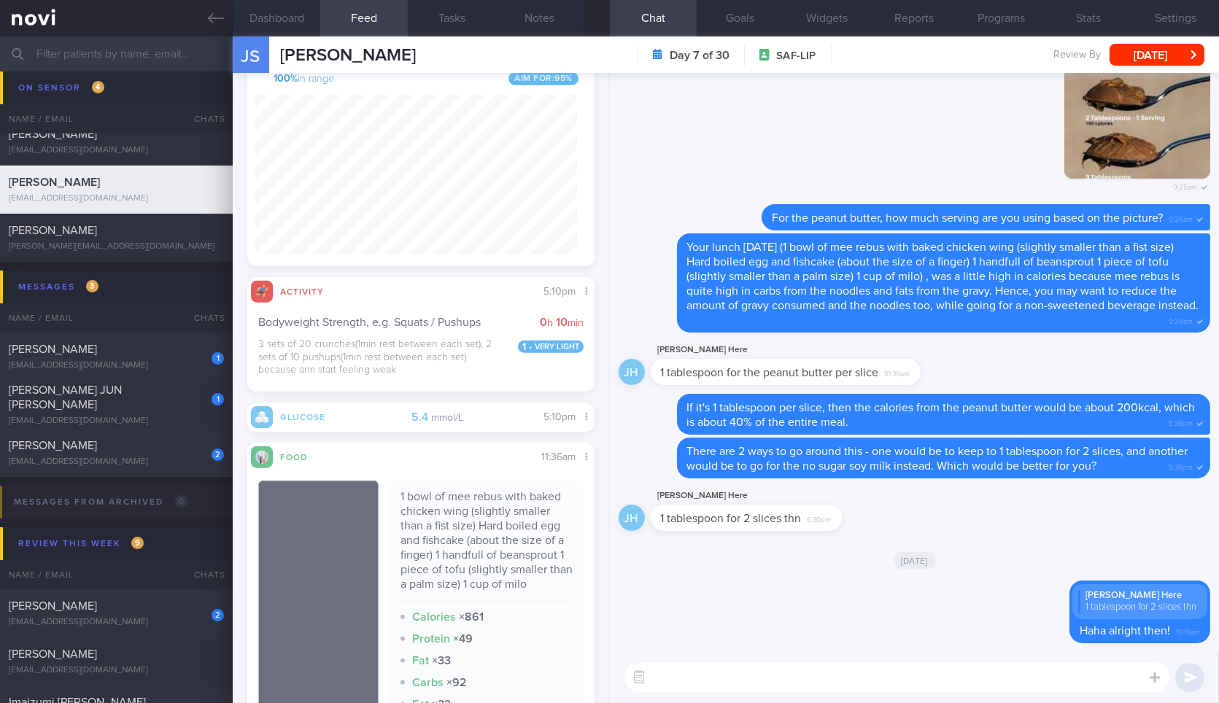
scroll to position [3529, 0]
click at [285, 12] on button "Dashboard" at bounding box center [277, 18] width 88 height 36
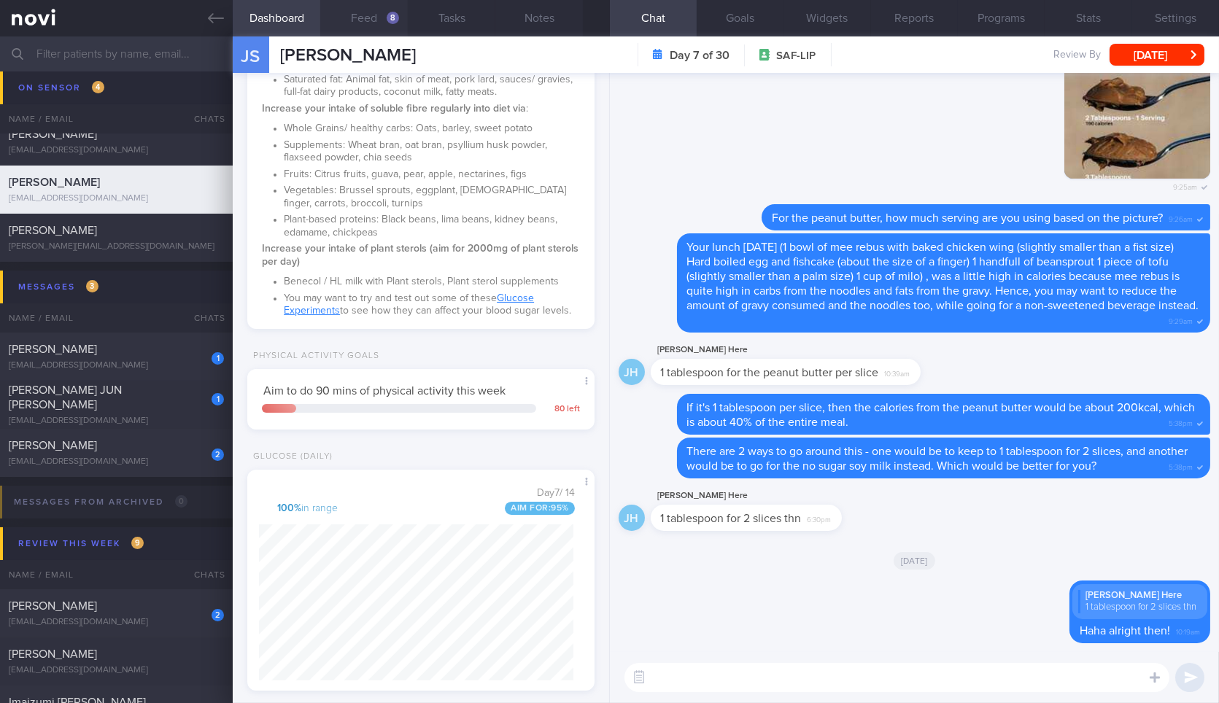
scroll to position [462, 0]
click at [380, 28] on button "Feed 8" at bounding box center [364, 18] width 88 height 36
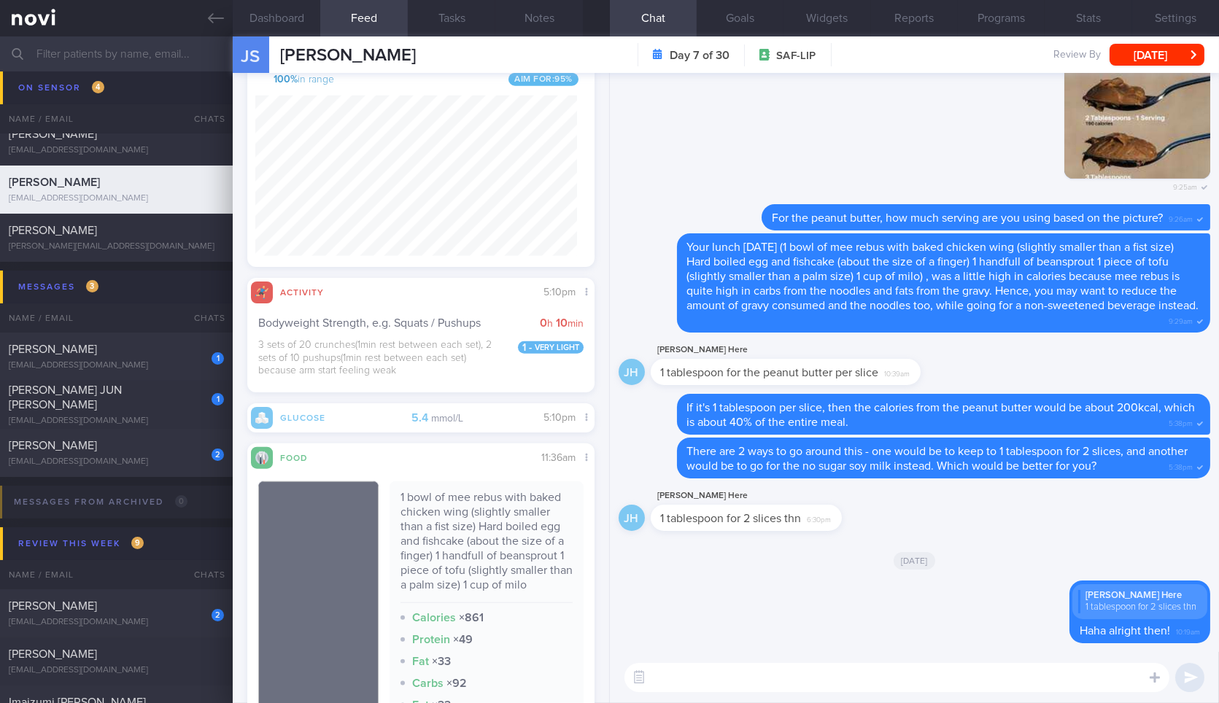
click at [730, 685] on textarea at bounding box center [896, 677] width 545 height 29
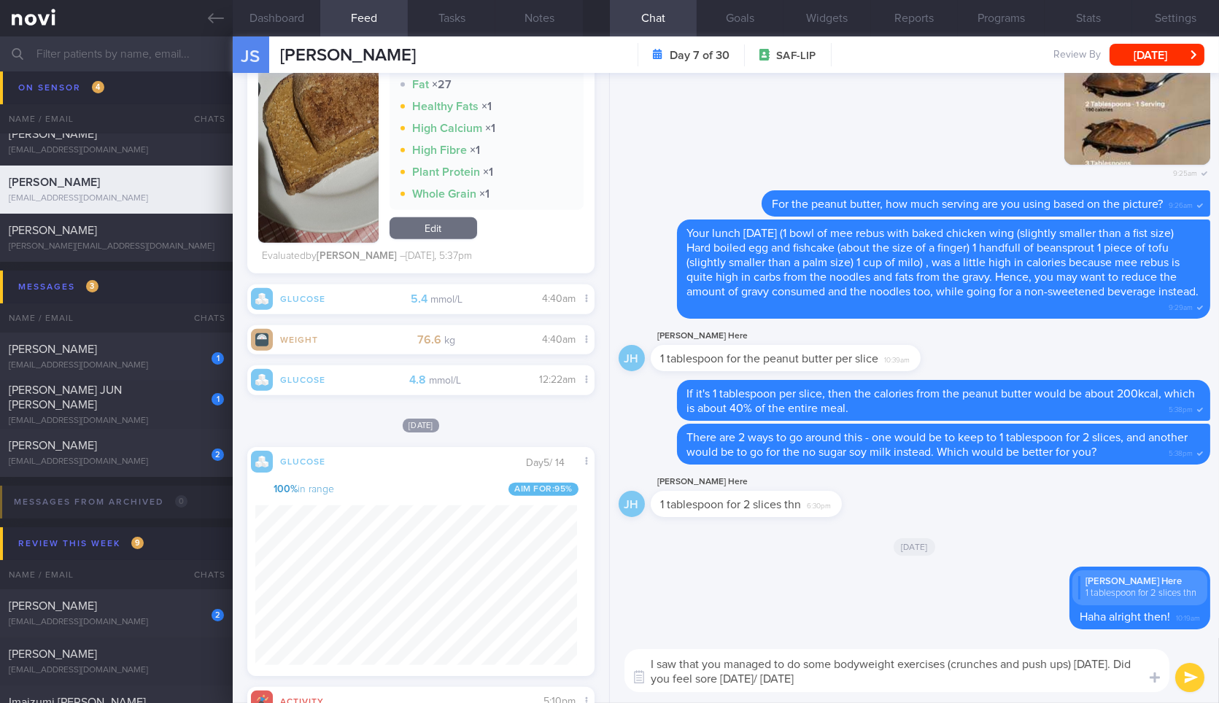
type textarea "I saw that you managed to do some bodyweight exercises (crunches and push ups) …"
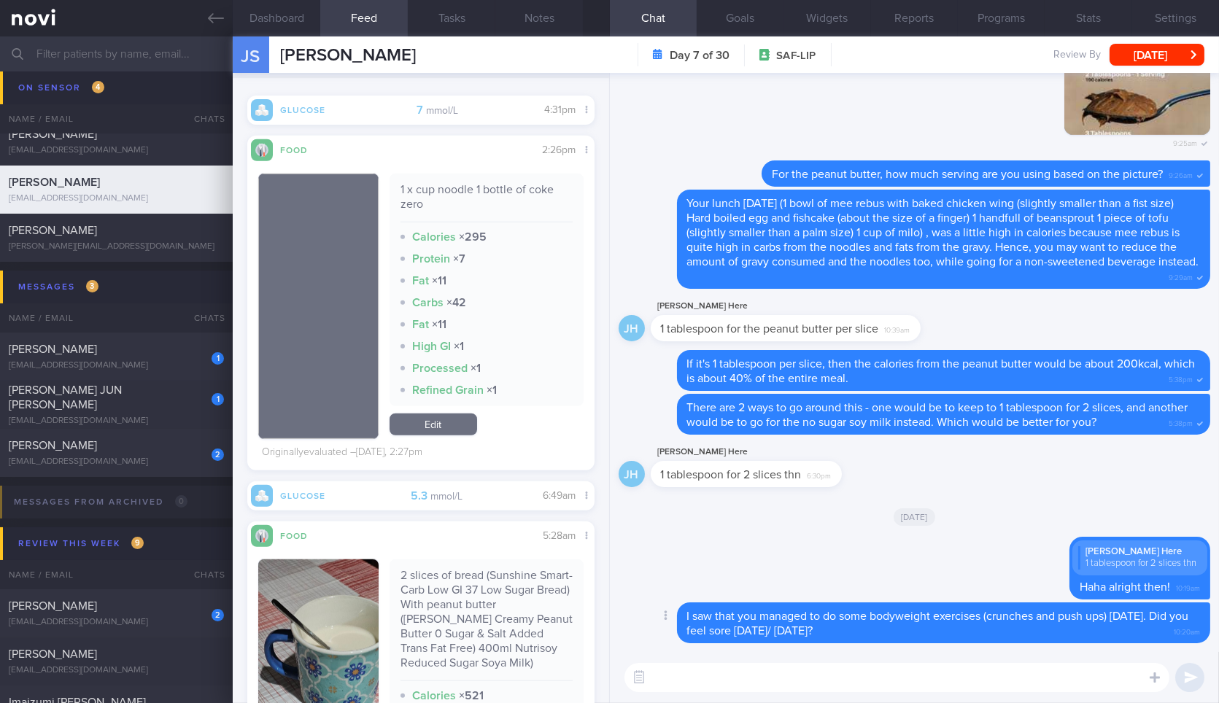
scroll to position [2476, 0]
drag, startPoint x: 654, startPoint y: 698, endPoint x: 689, endPoint y: 684, distance: 37.7
click at [689, 684] on div "​ ​" at bounding box center [914, 677] width 609 height 51
click at [689, 684] on textarea at bounding box center [896, 677] width 545 height 29
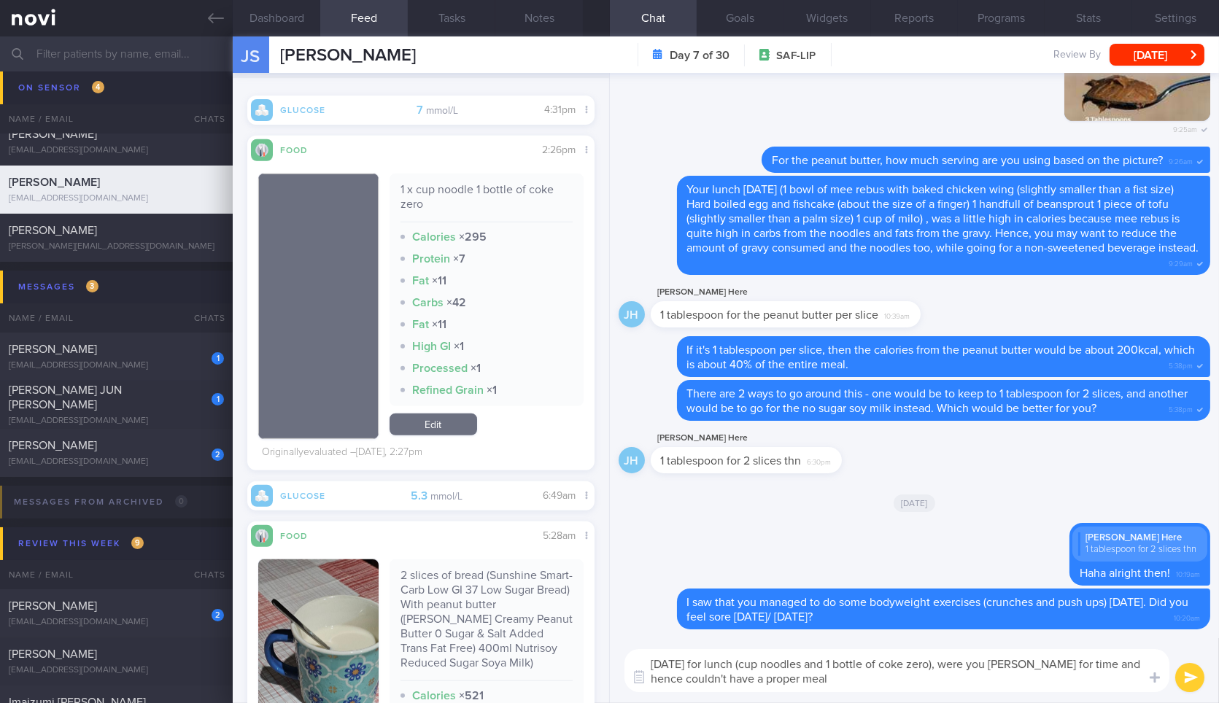
type textarea "[DATE] for lunch (cup noodles and 1 bottle of coke zero), were you [PERSON_NAME…"
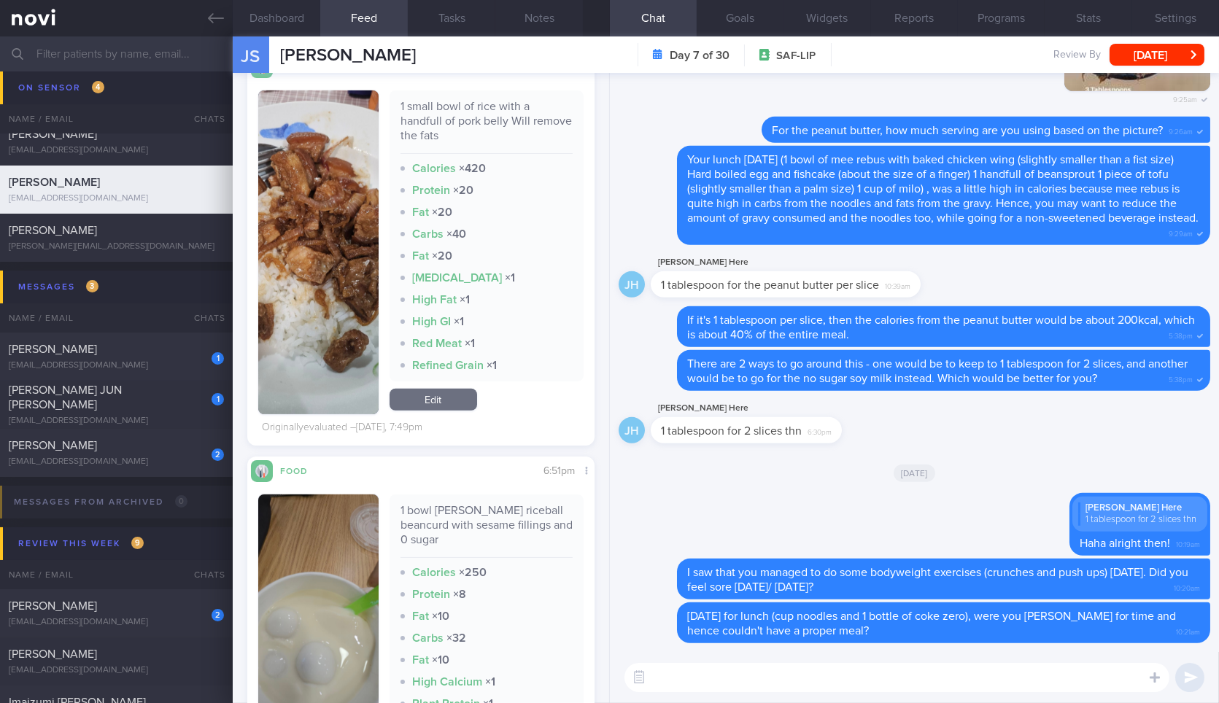
scroll to position [1744, 0]
click at [703, 665] on textarea at bounding box center [896, 677] width 545 height 29
type textarea "For dinner,"
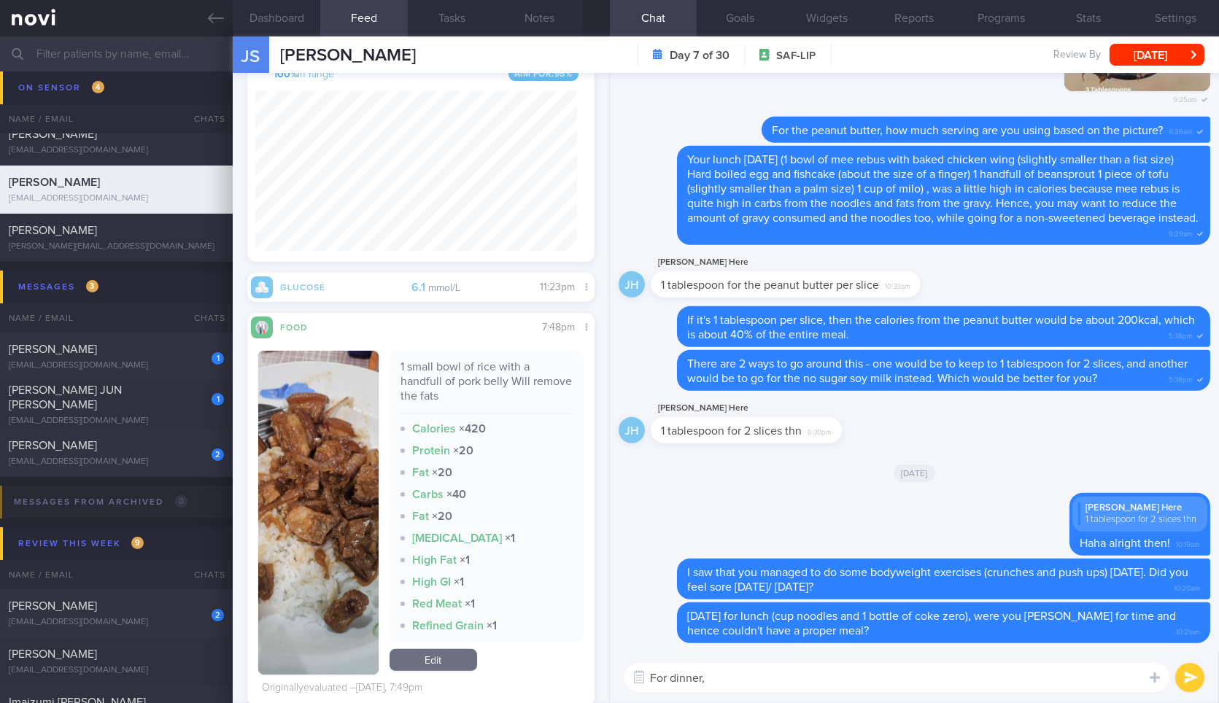
scroll to position [1839, 0]
